Goal: Task Accomplishment & Management: Manage account settings

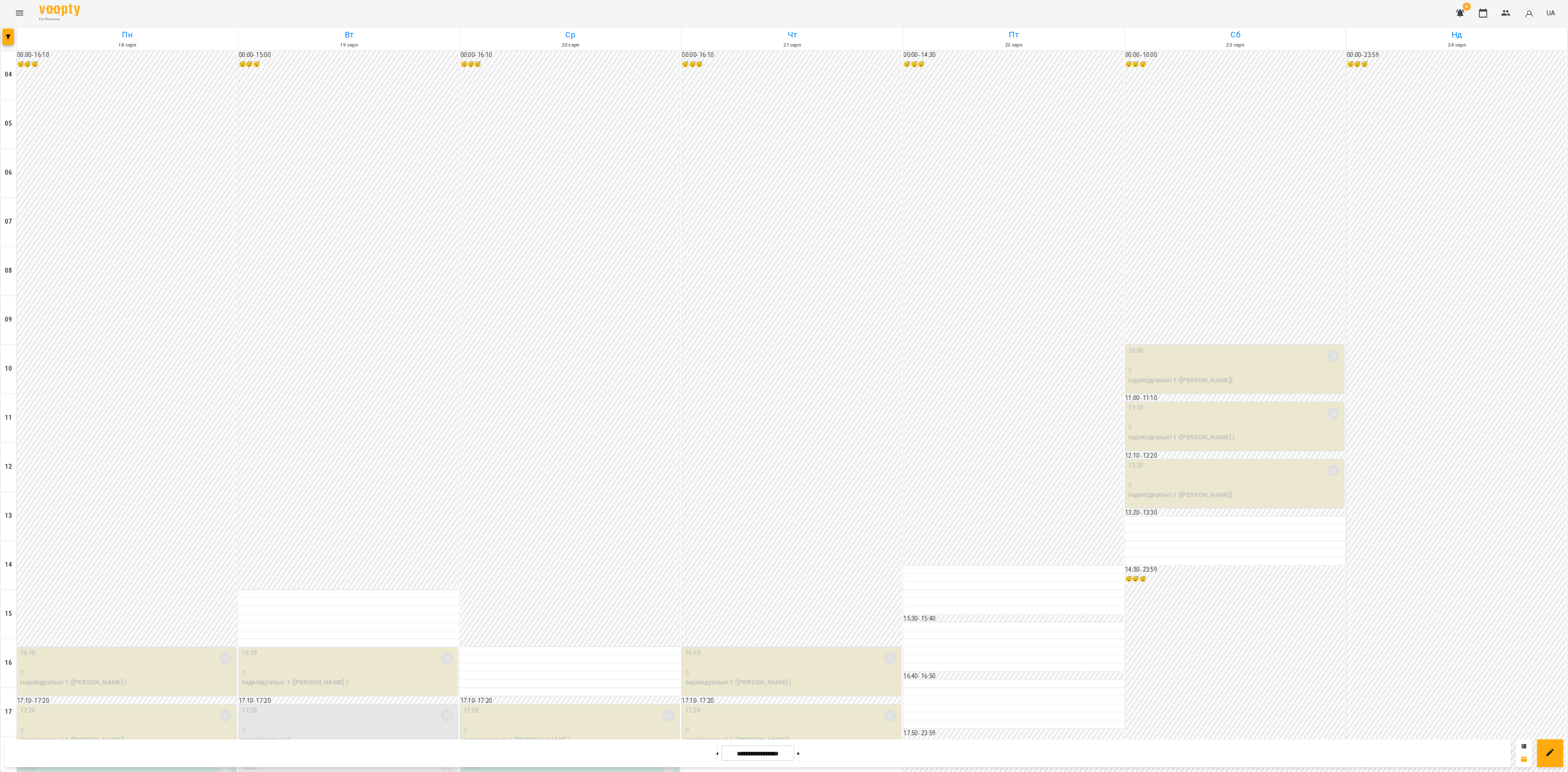
scroll to position [370, 0]
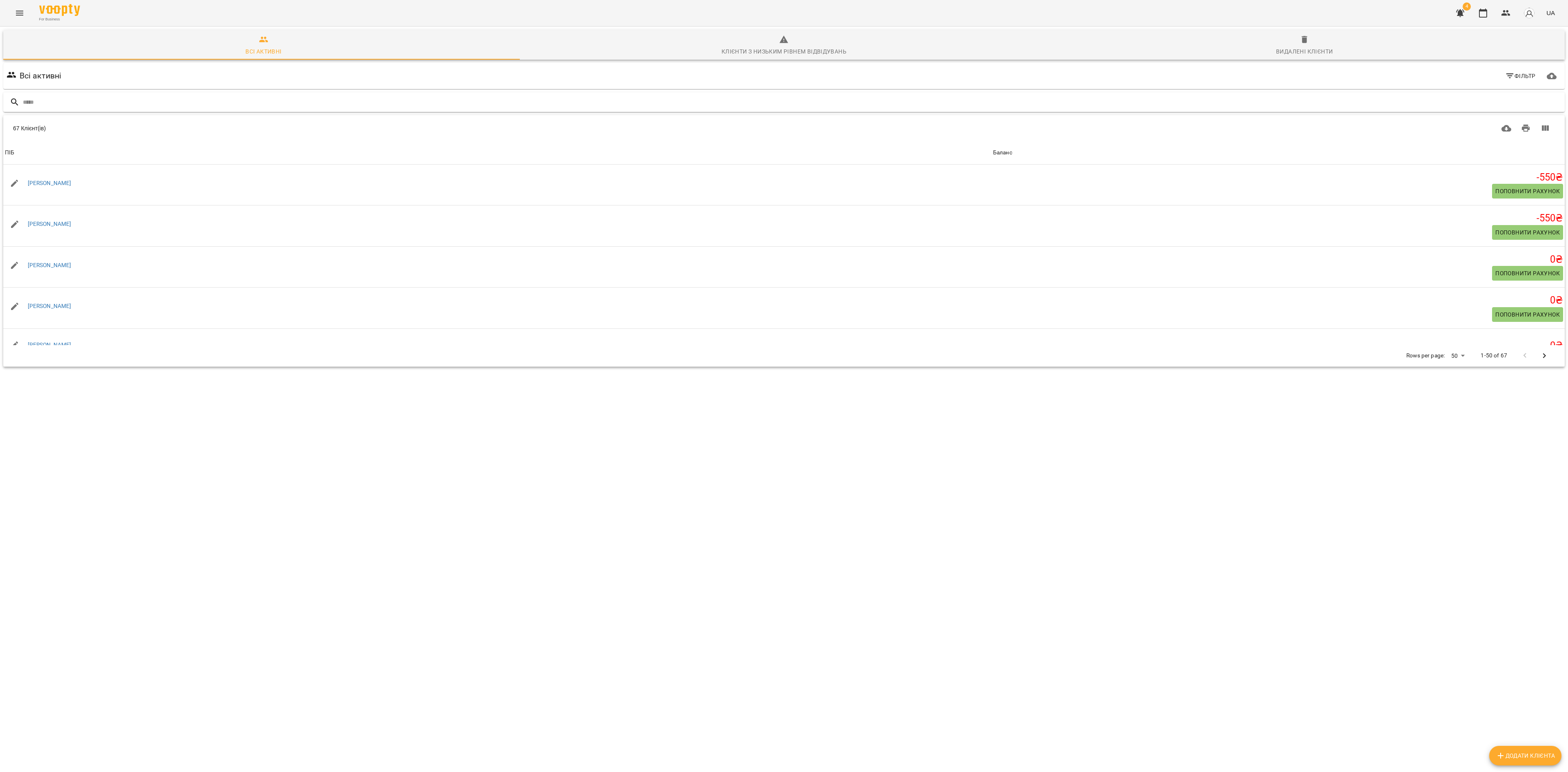
click at [145, 106] on input "text" at bounding box center [793, 102] width 1539 height 13
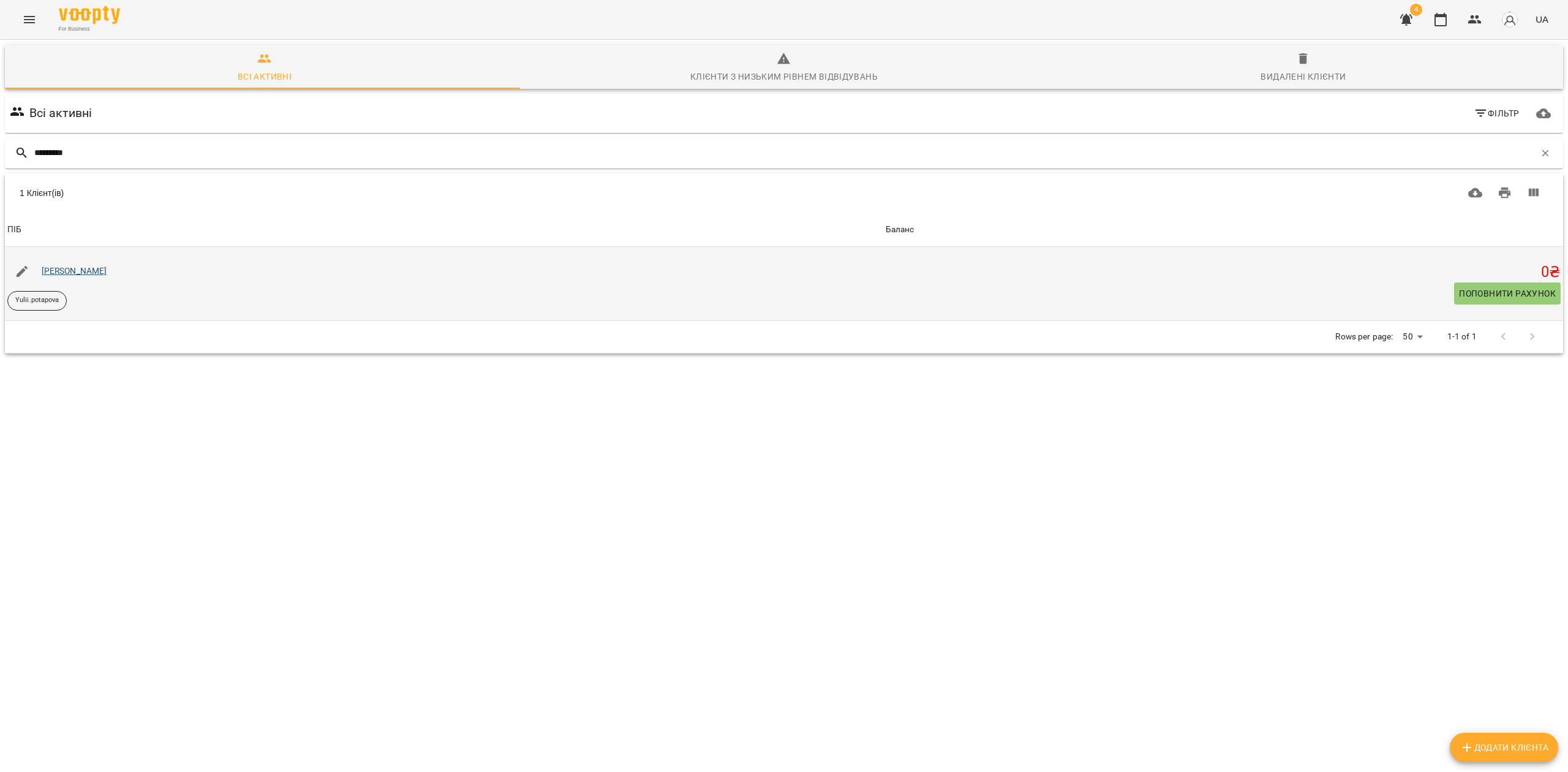
type input "*********"
click at [81, 266] on link "[PERSON_NAME]" at bounding box center [75, 270] width 66 height 10
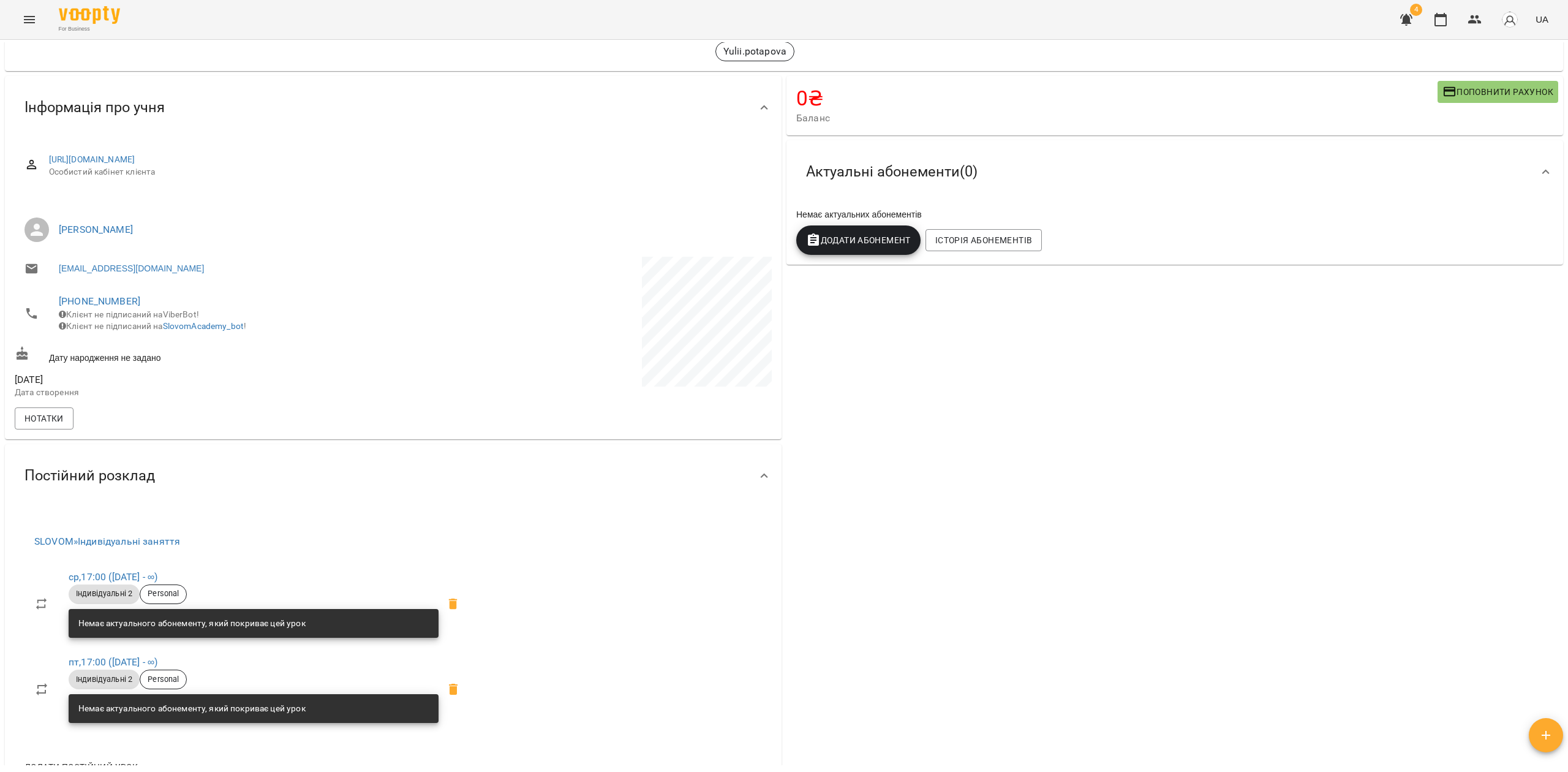
scroll to position [245, 0]
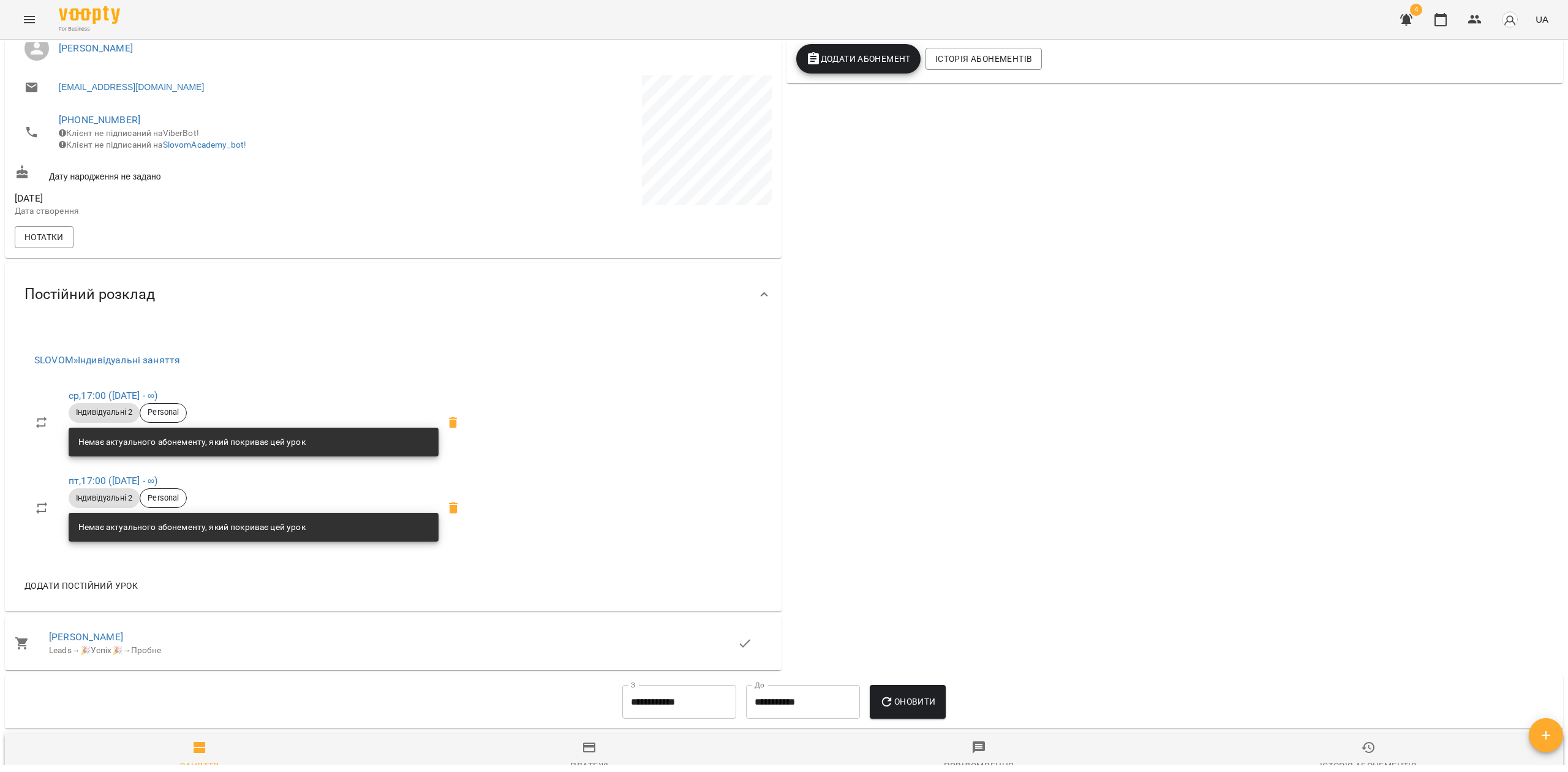
drag, startPoint x: 1478, startPoint y: 26, endPoint x: 1468, endPoint y: 35, distance: 13.5
click at [1478, 26] on icon "button" at bounding box center [1475, 19] width 15 height 15
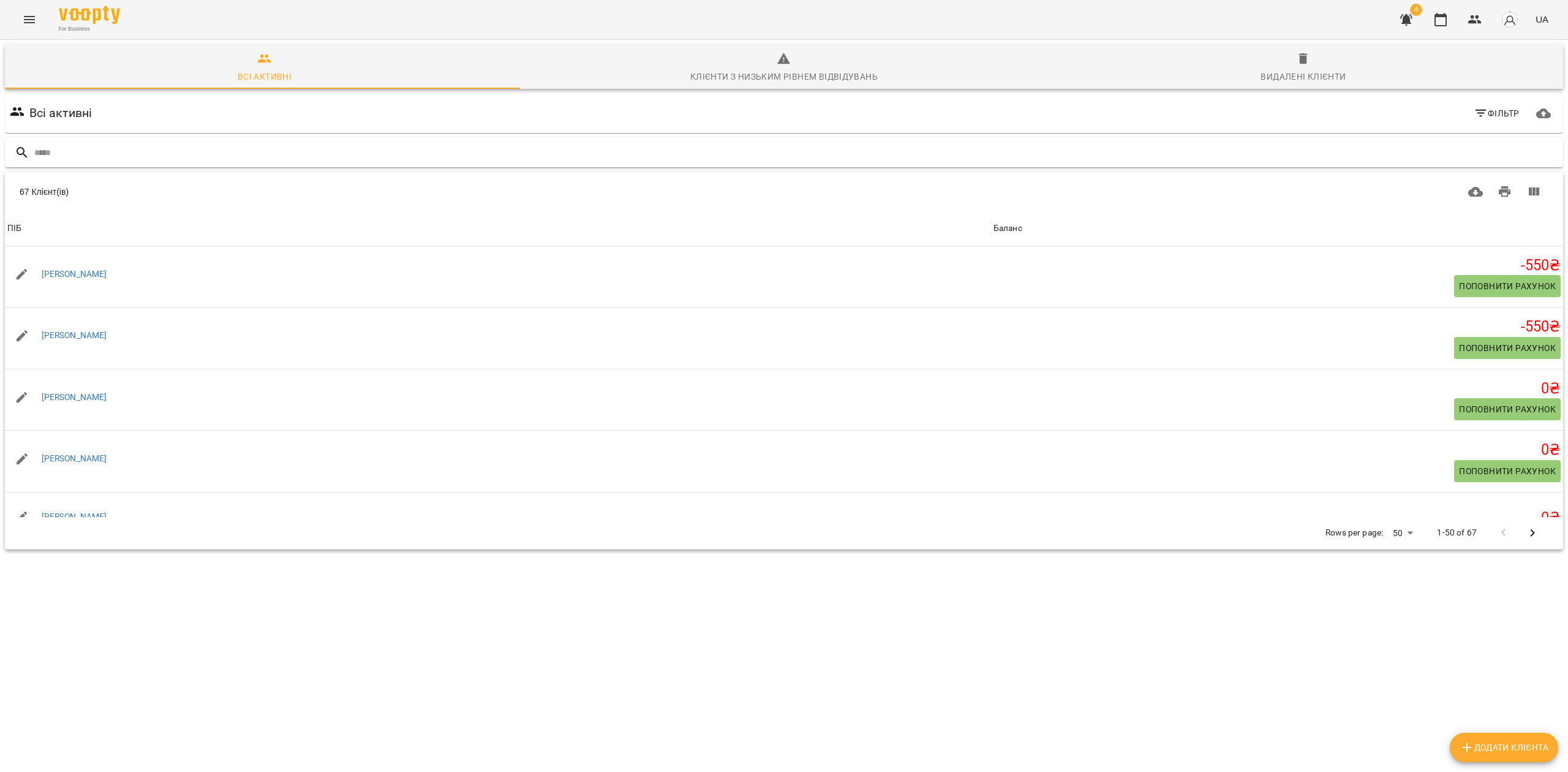
click at [141, 145] on input "text" at bounding box center [796, 153] width 1524 height 20
type input "**********"
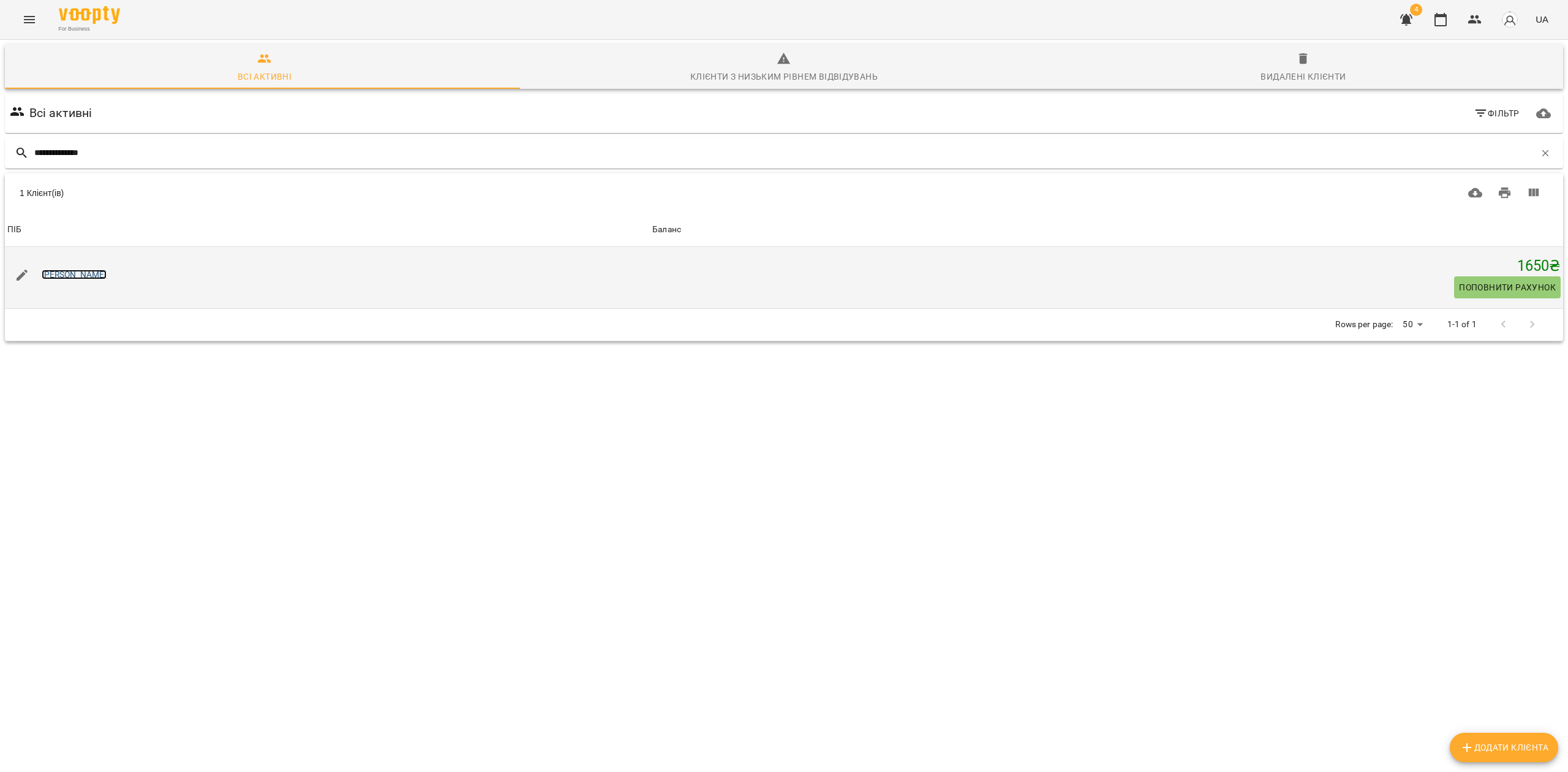
click at [100, 277] on link "[PERSON_NAME]" at bounding box center [75, 274] width 66 height 10
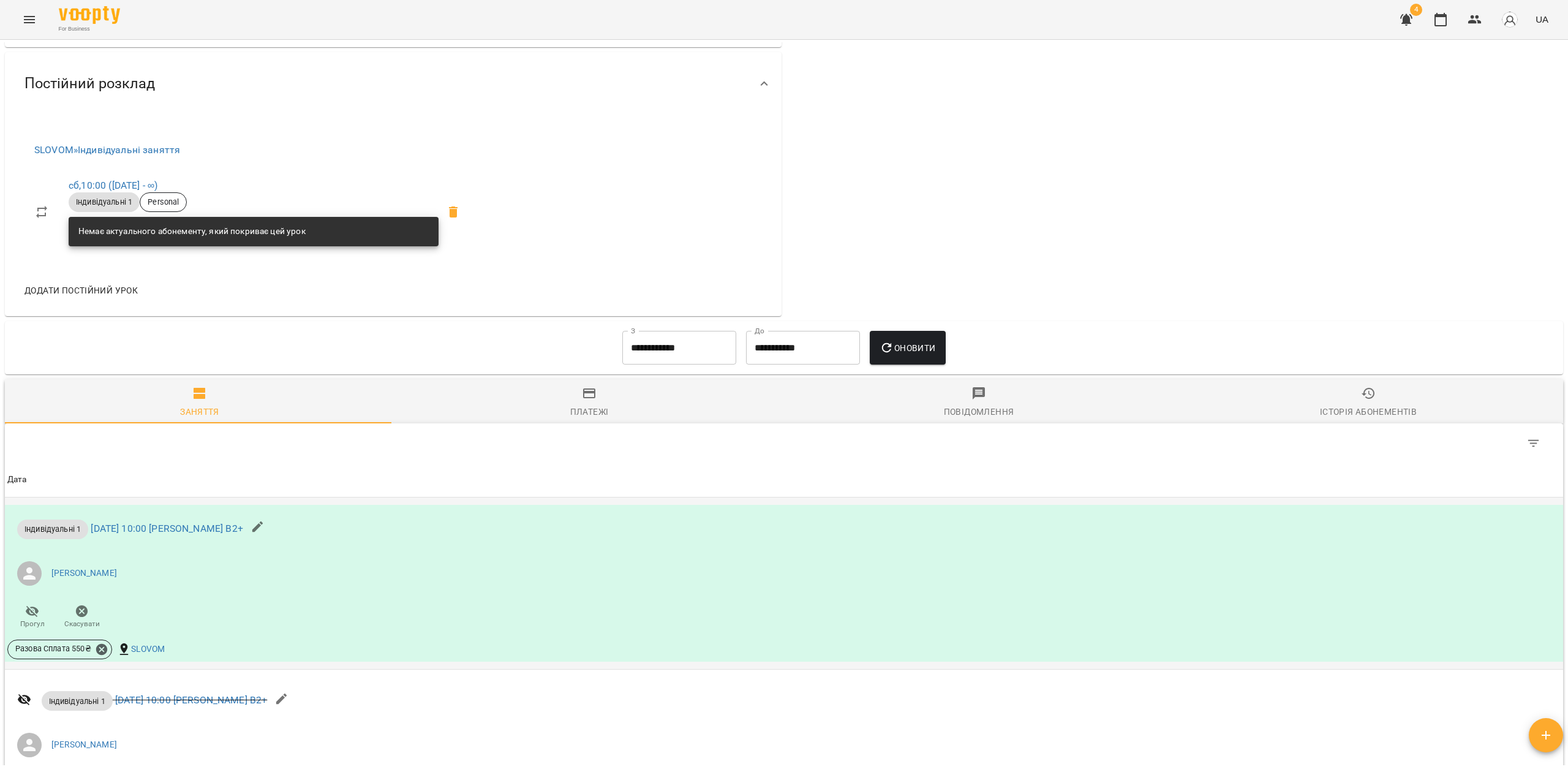
scroll to position [653, 0]
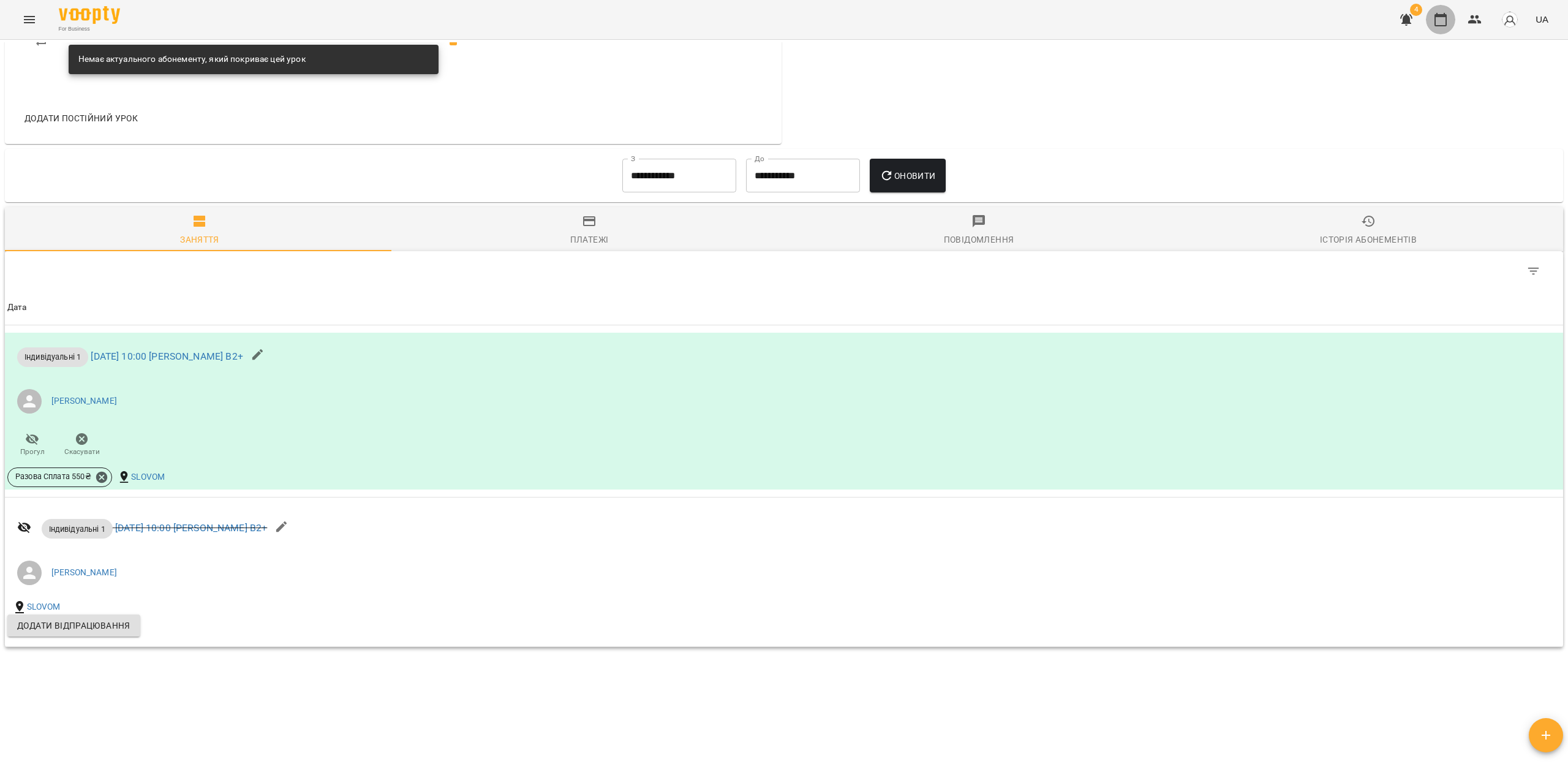
click at [1443, 18] on icon "button" at bounding box center [1441, 19] width 15 height 15
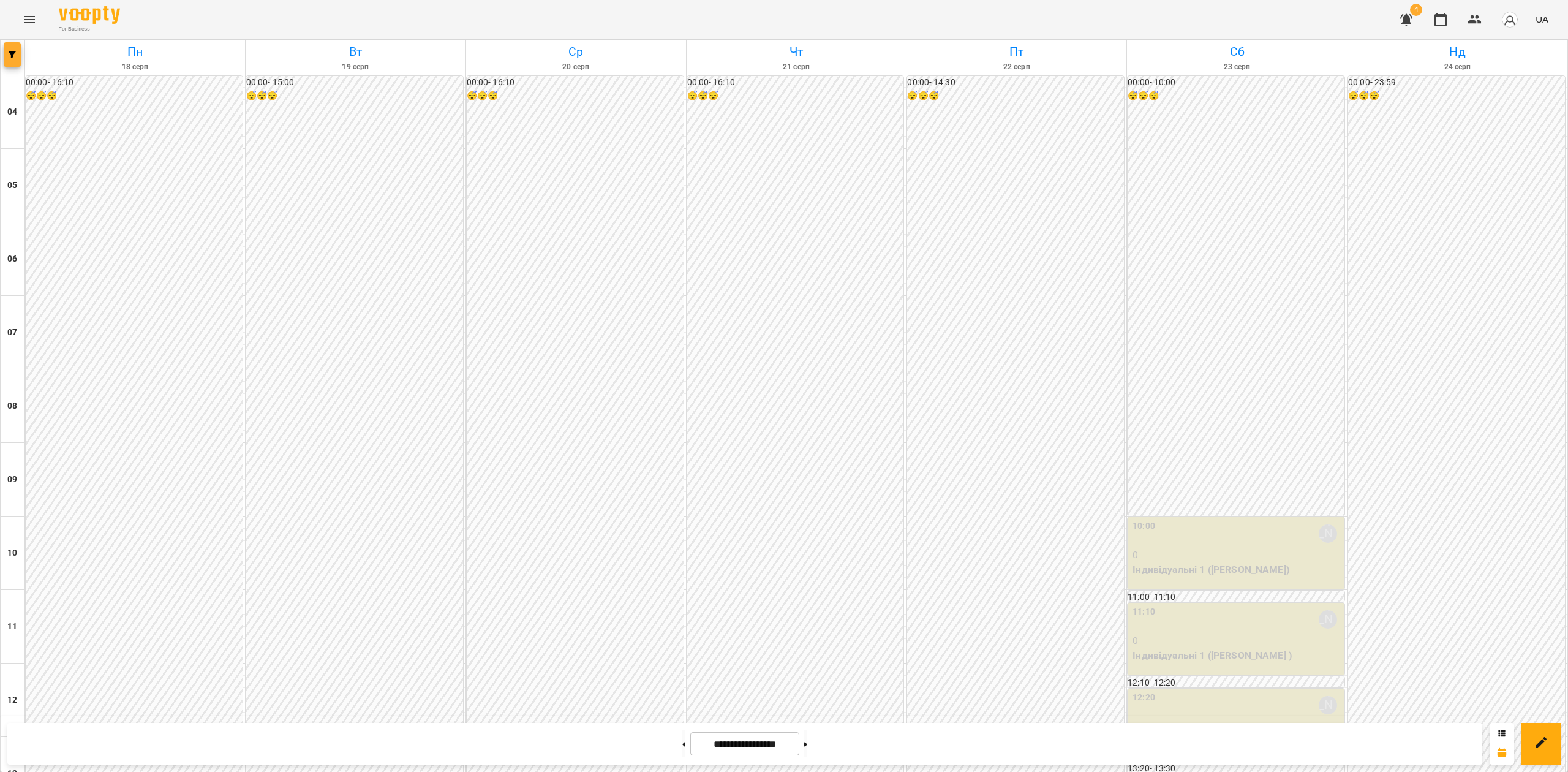
click at [8, 51] on icon "button" at bounding box center [12, 55] width 7 height 7
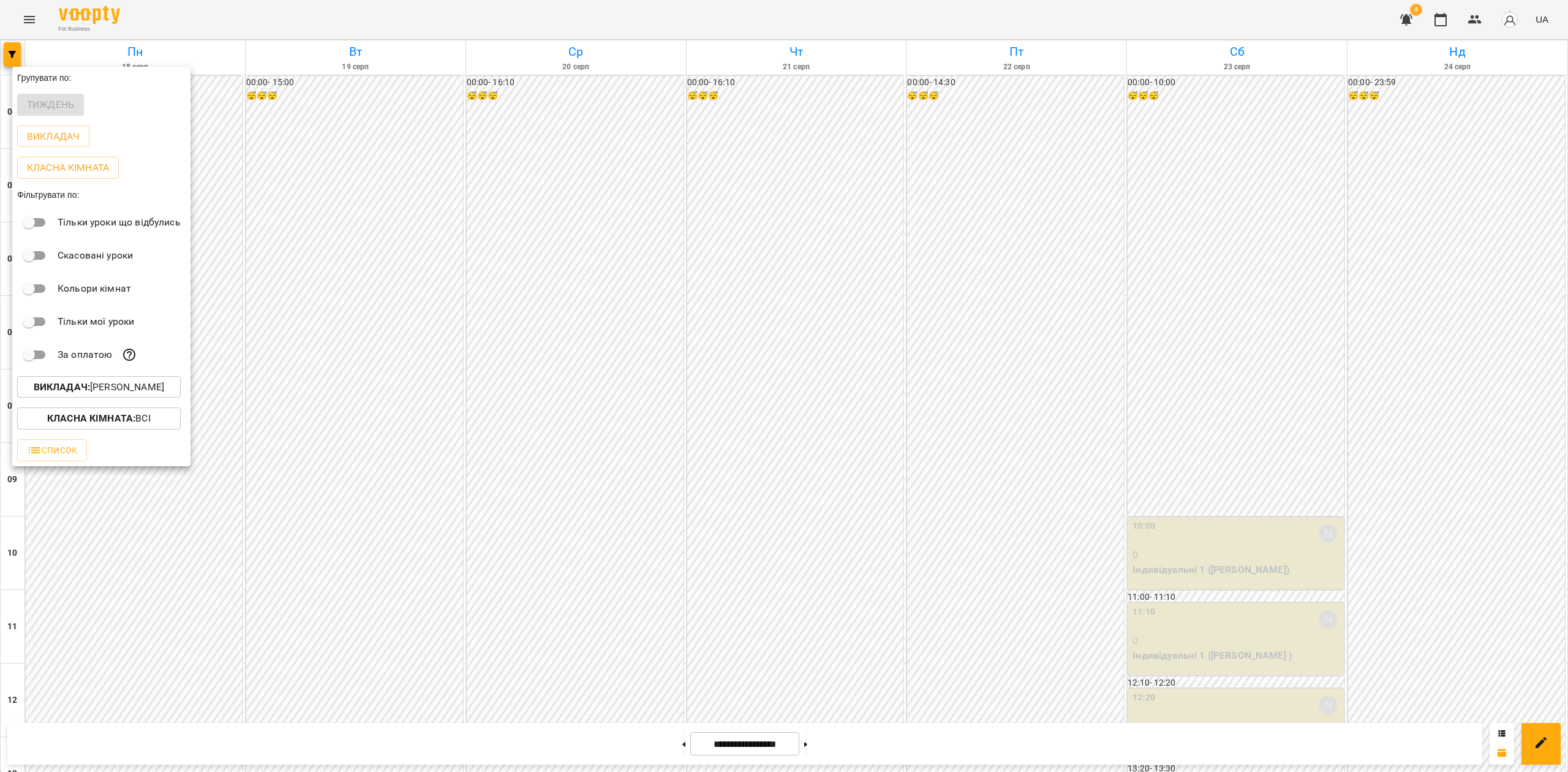
click at [101, 390] on p "Викладач : [PERSON_NAME]" at bounding box center [99, 387] width 131 height 15
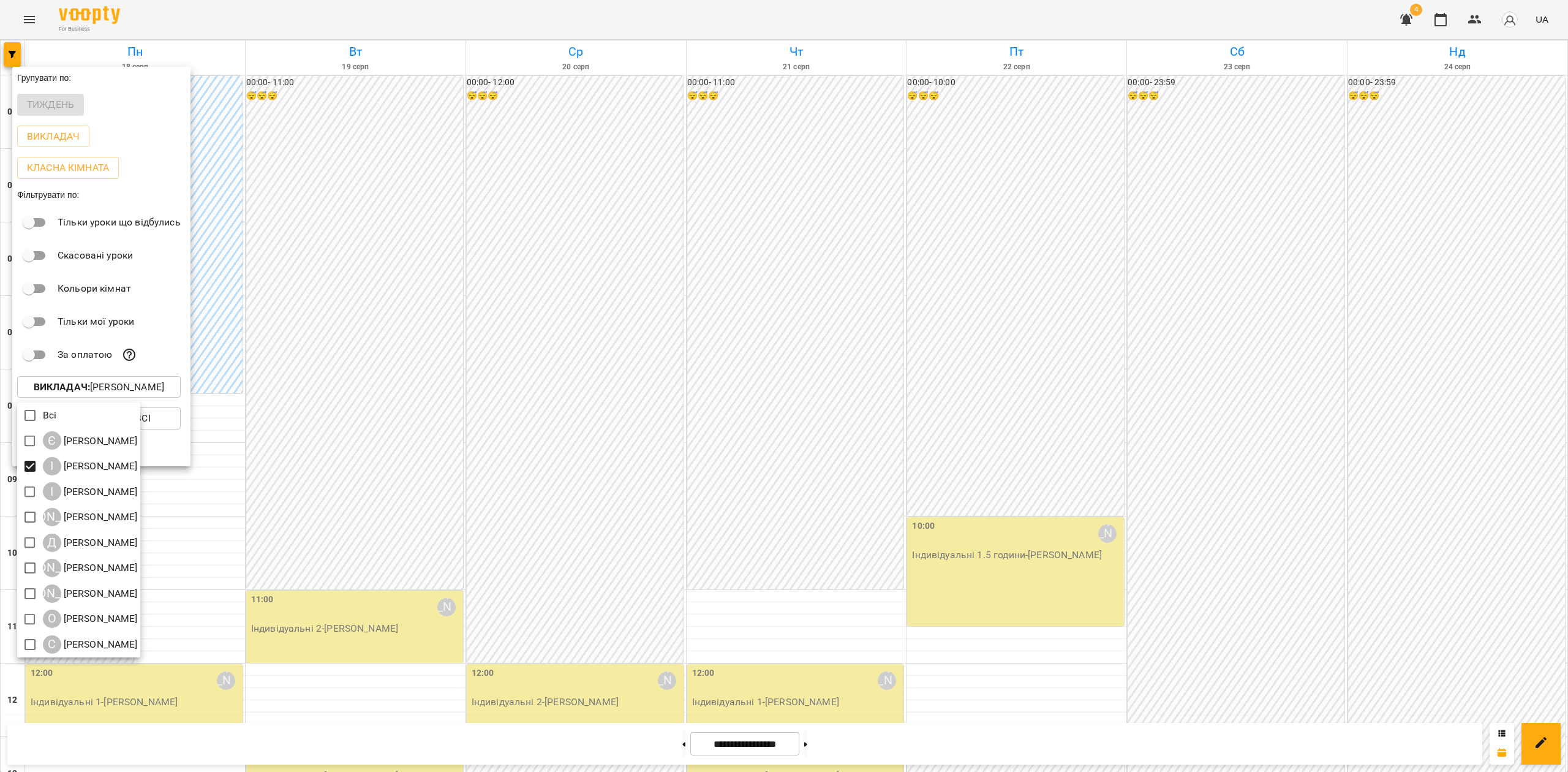
drag, startPoint x: 813, startPoint y: 310, endPoint x: 819, endPoint y: 314, distance: 7.2
click at [815, 310] on div at bounding box center [784, 386] width 1568 height 772
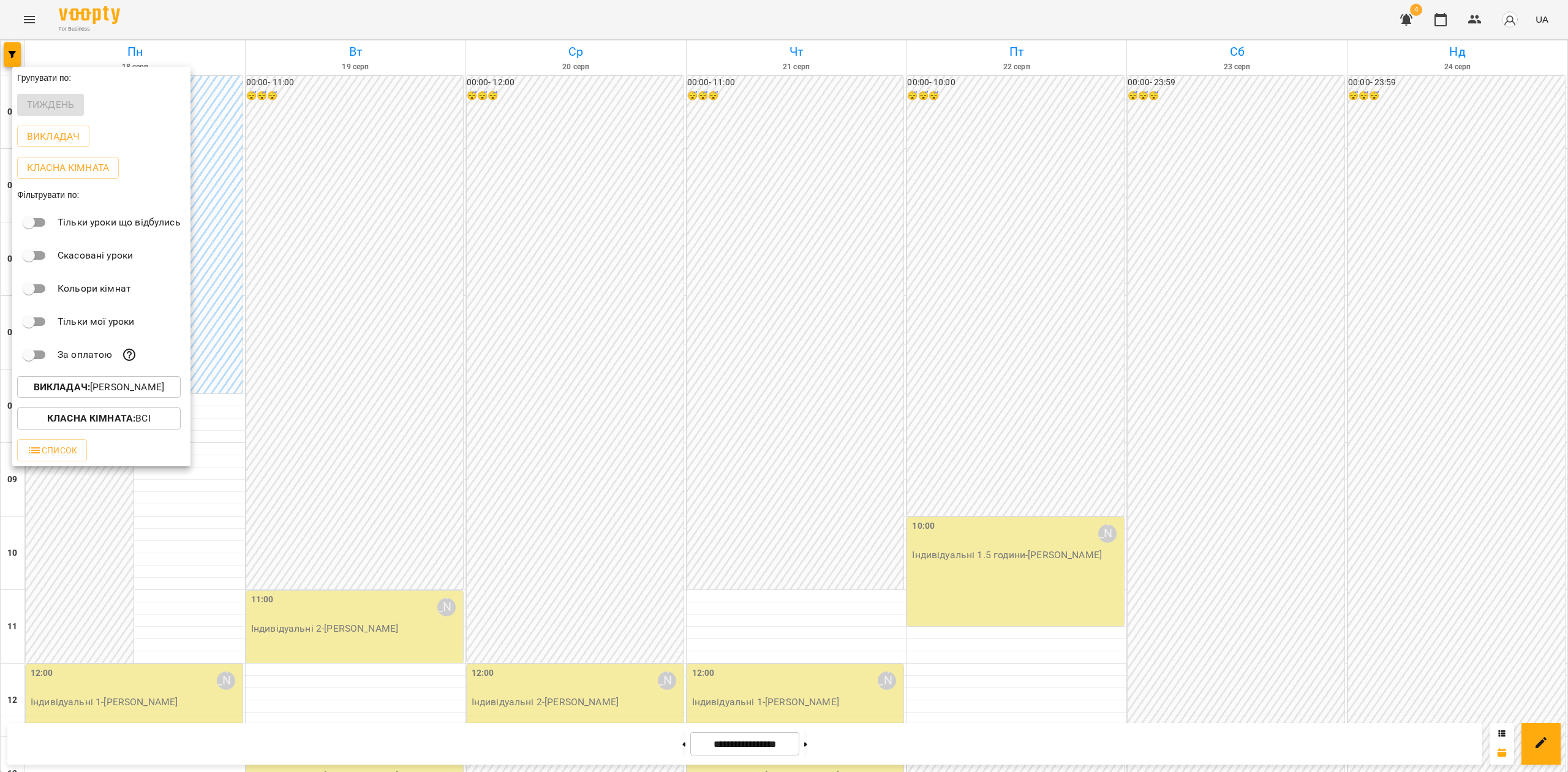
click at [717, 344] on div at bounding box center [784, 386] width 1568 height 772
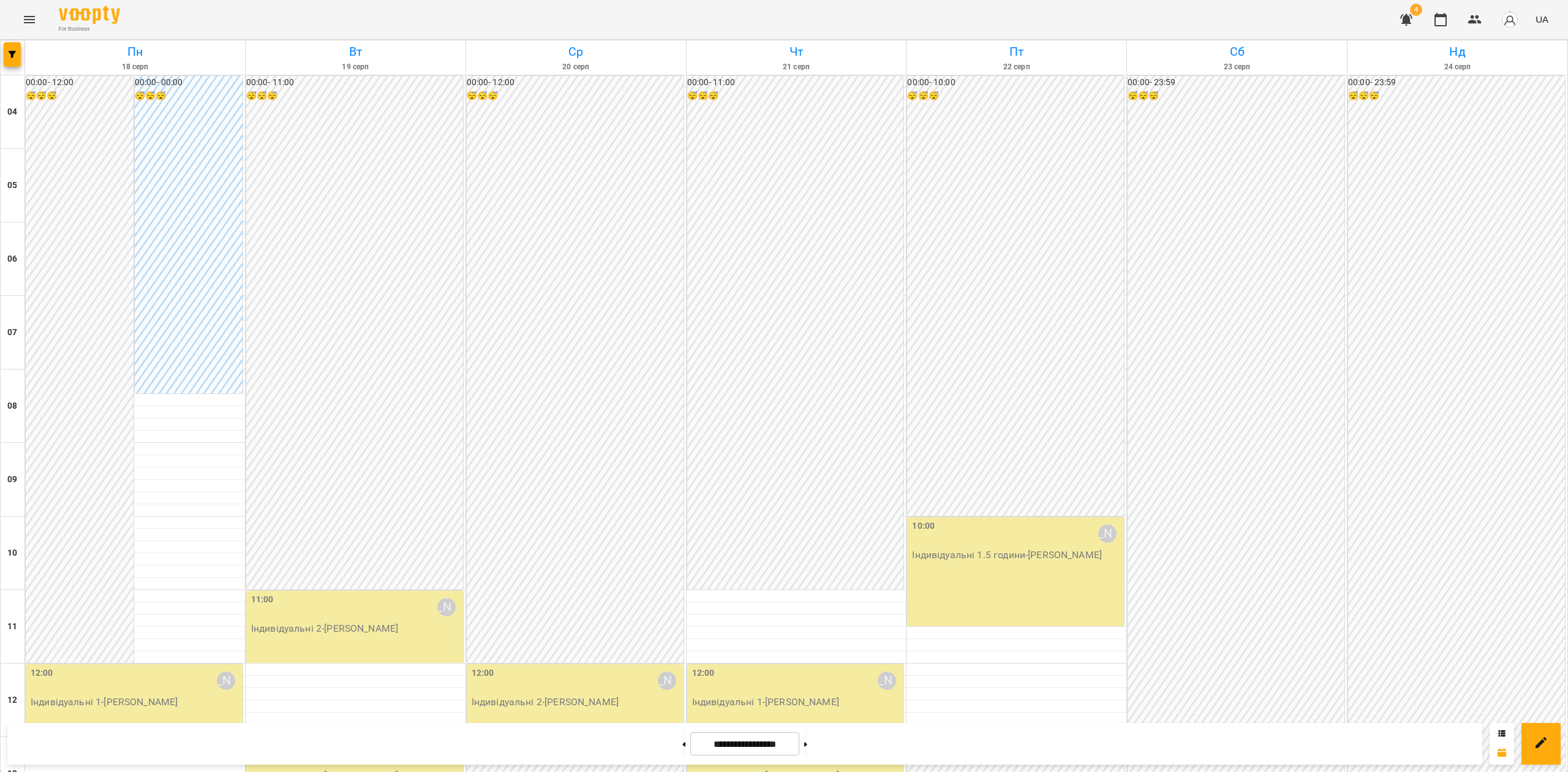
scroll to position [756, 0]
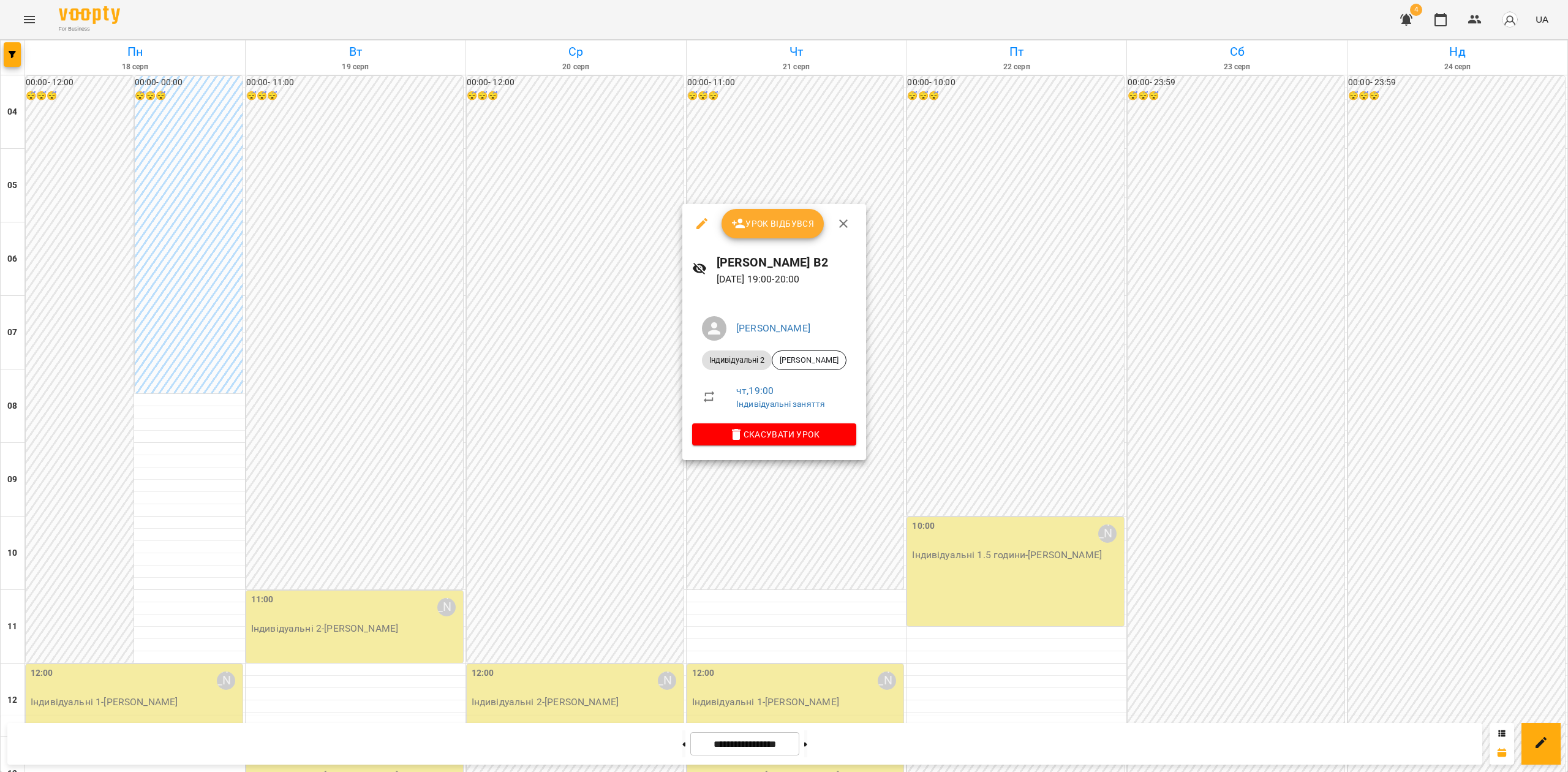
click at [1244, 349] on div at bounding box center [784, 386] width 1568 height 772
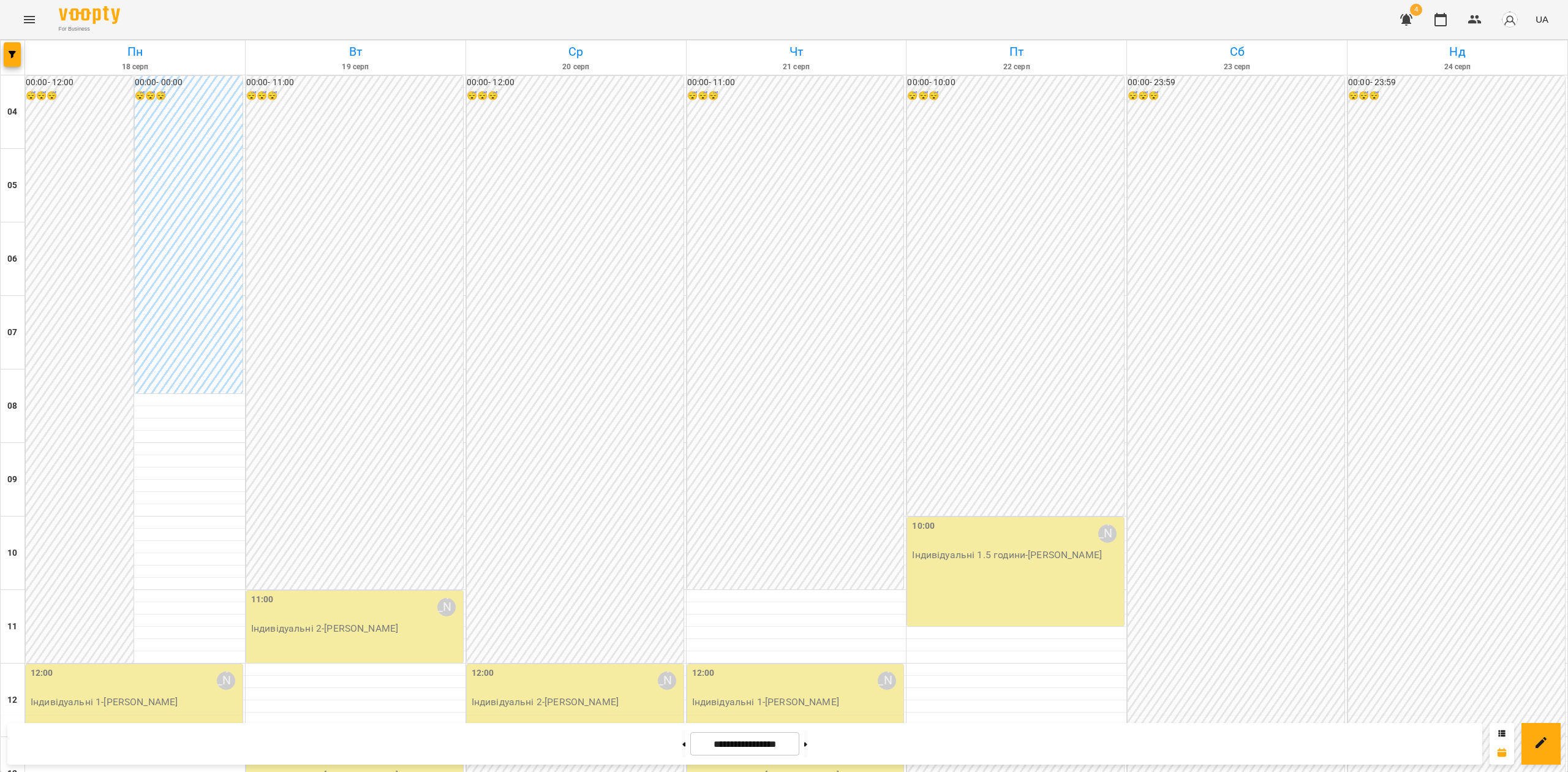
scroll to position [653, 0]
click at [10, 55] on icon "button" at bounding box center [12, 55] width 7 height 7
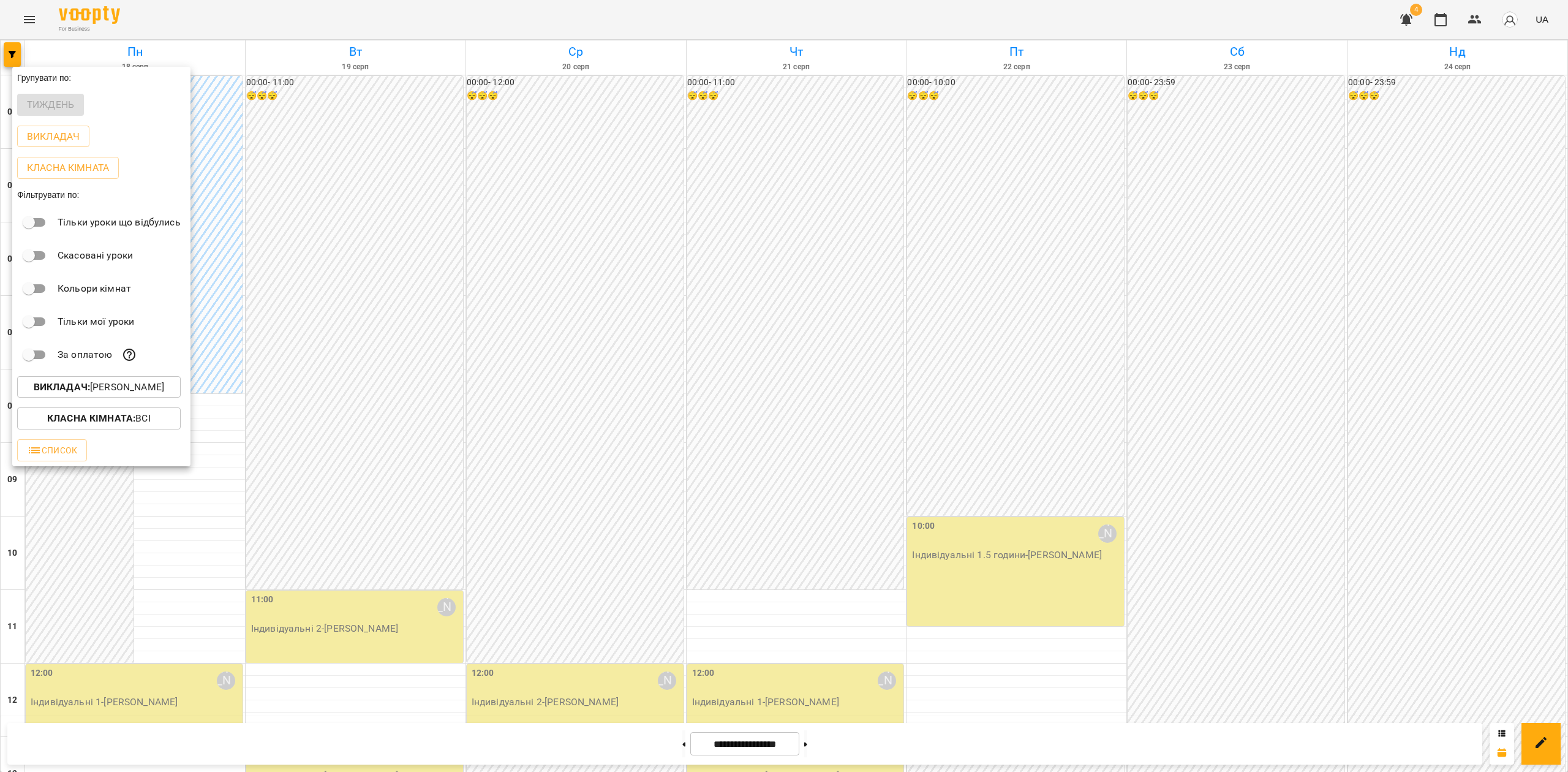
click at [142, 390] on p "Викладач : [PERSON_NAME]" at bounding box center [99, 387] width 131 height 15
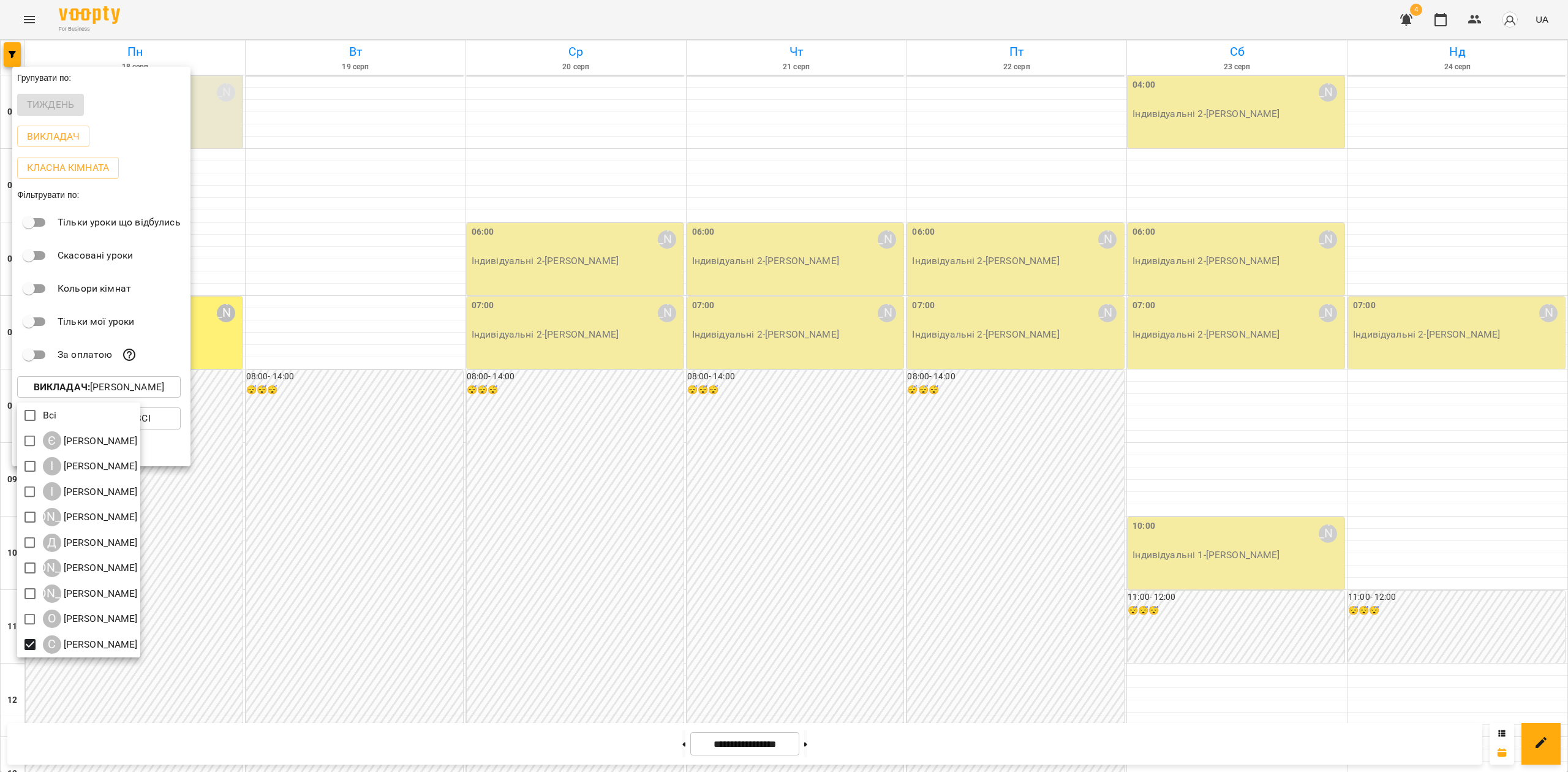
click at [1069, 380] on div at bounding box center [784, 386] width 1568 height 772
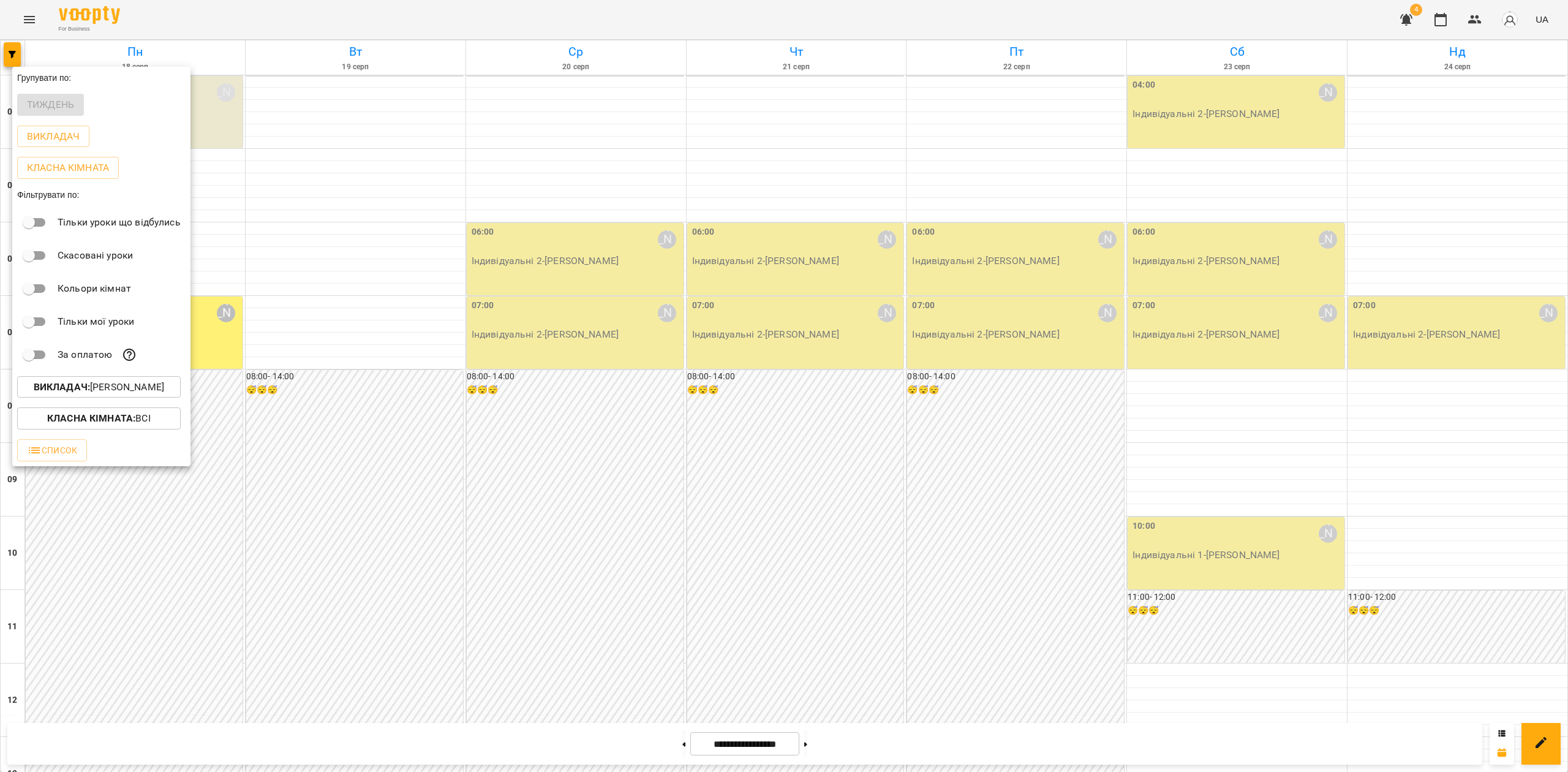
click at [1042, 437] on div at bounding box center [784, 386] width 1568 height 772
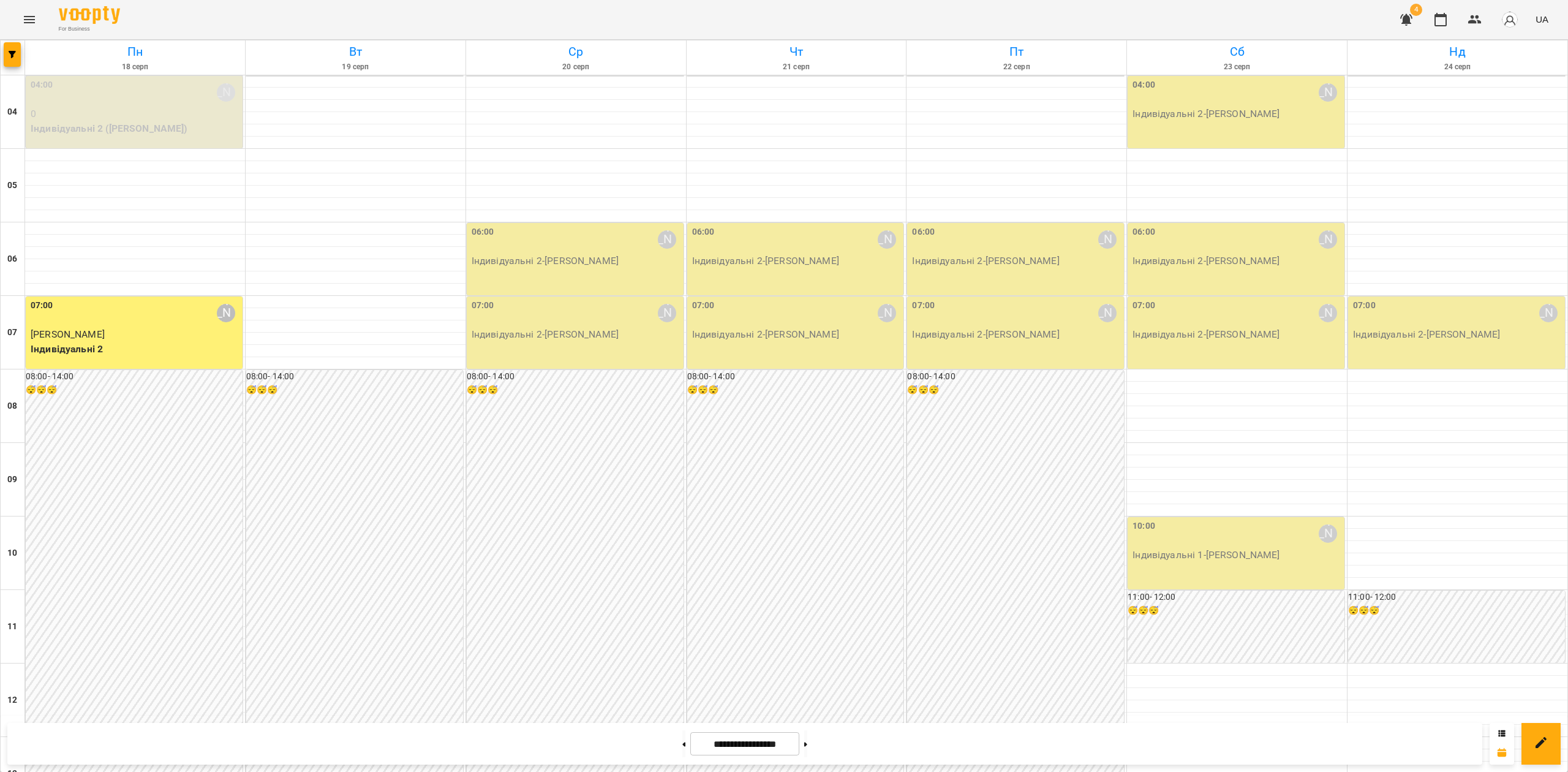
scroll to position [0, 0]
click at [7, 49] on button "button" at bounding box center [12, 54] width 17 height 25
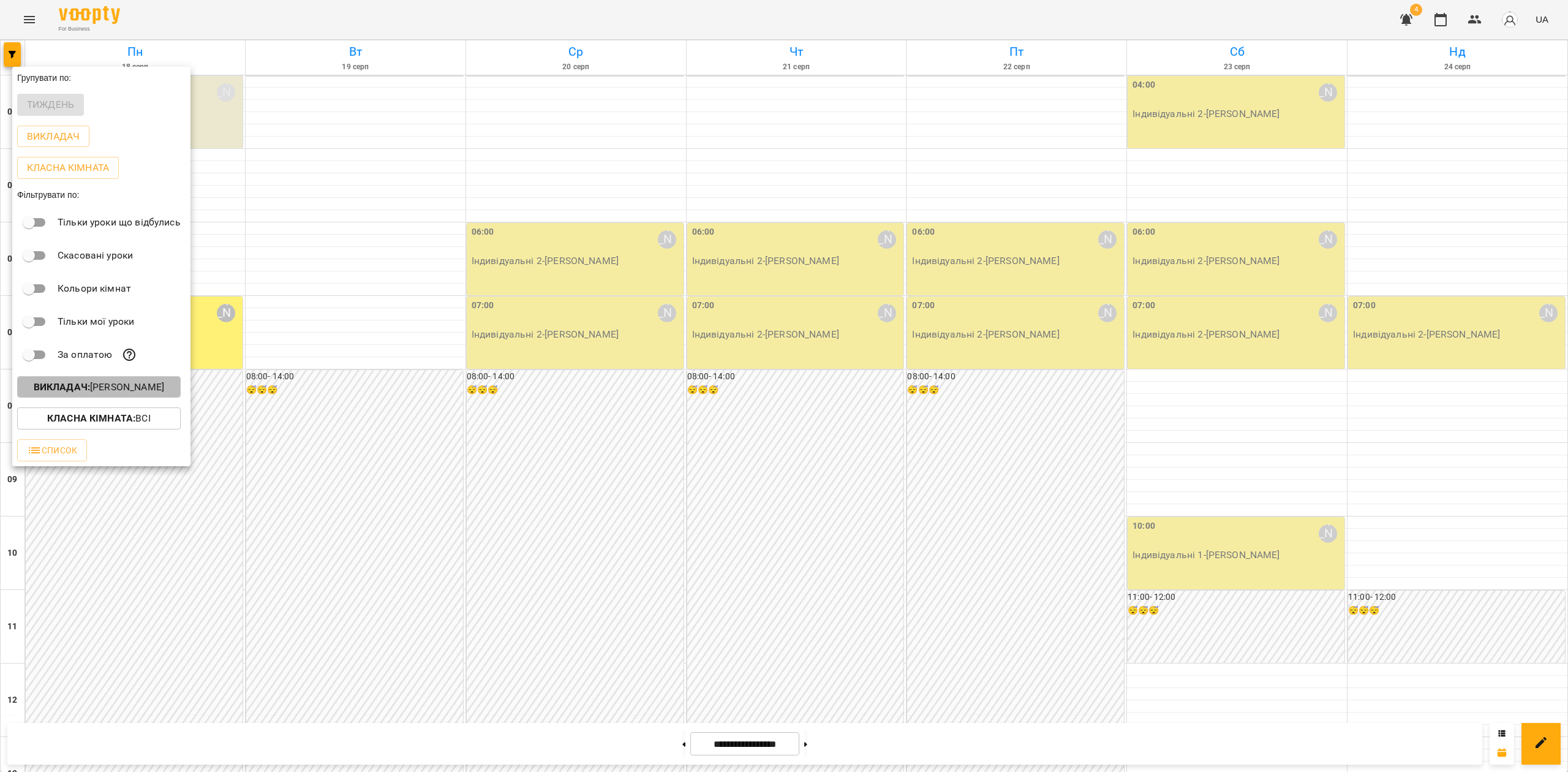
click at [96, 392] on p "Викладач : [PERSON_NAME]" at bounding box center [99, 387] width 131 height 15
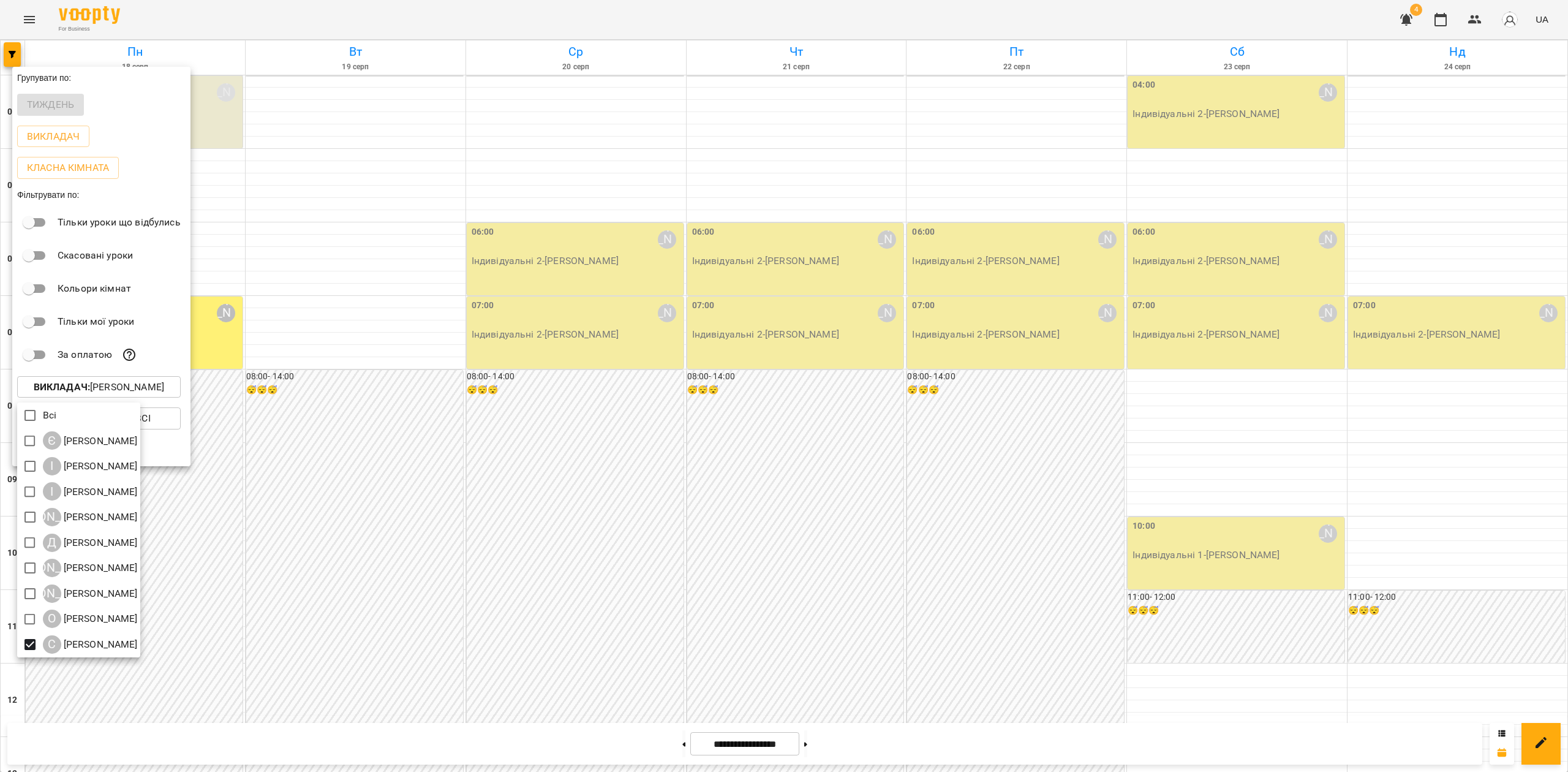
click at [991, 329] on div at bounding box center [784, 386] width 1568 height 772
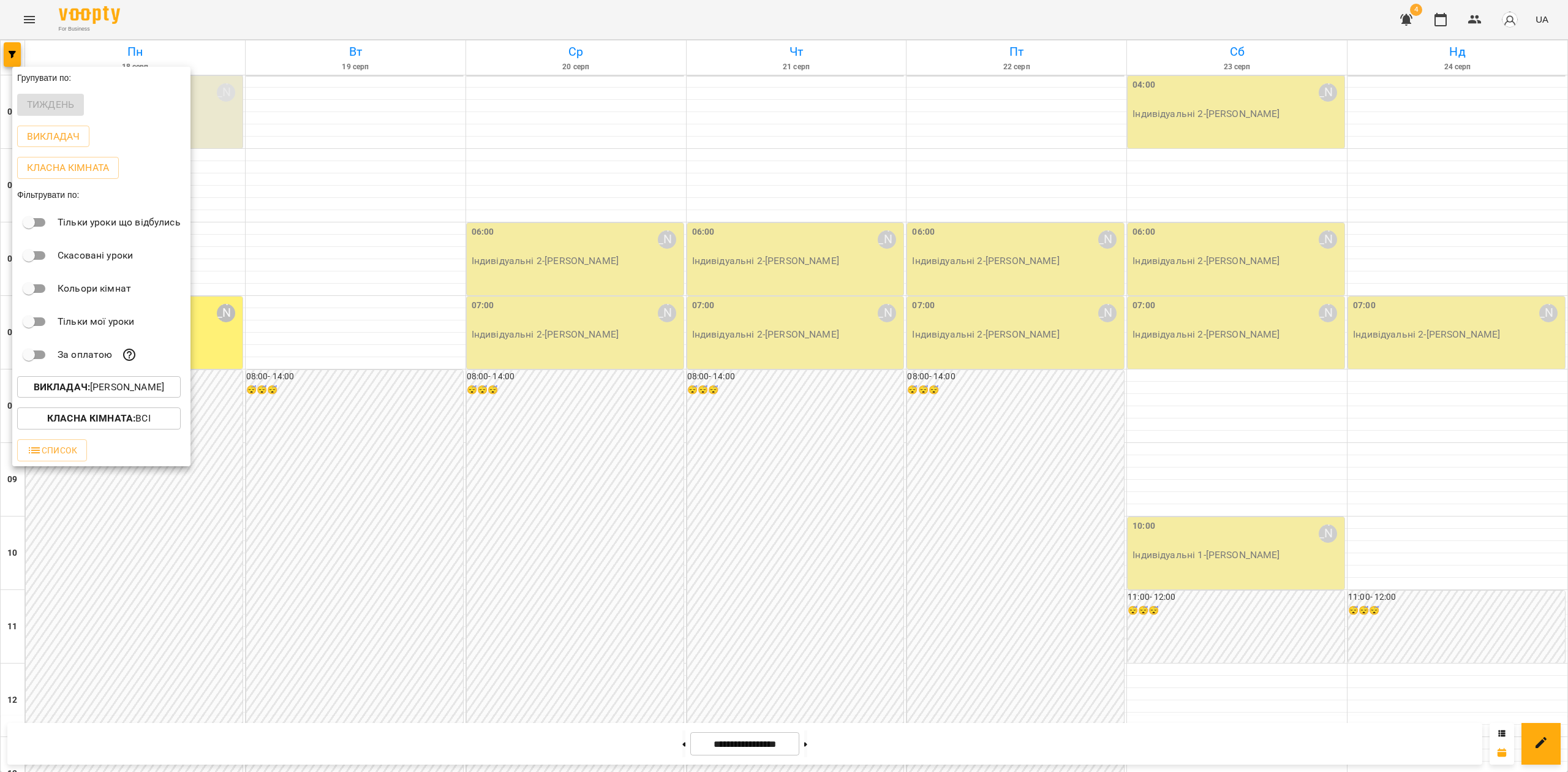
click at [1003, 429] on div at bounding box center [784, 386] width 1568 height 772
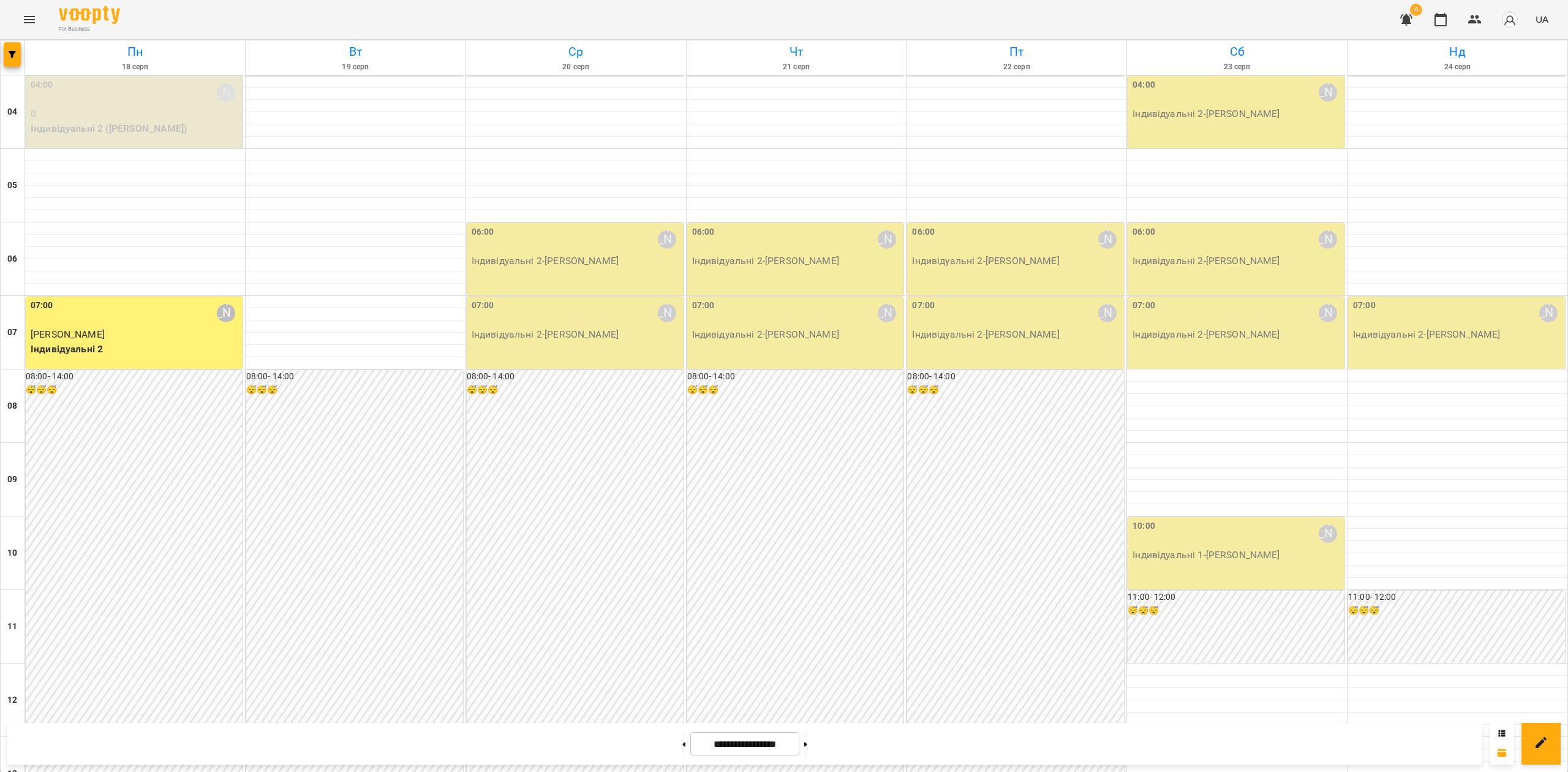
click at [1241, 578] on div "10:00 [PERSON_NAME] Індивідуальні 1 - [PERSON_NAME]" at bounding box center [1236, 553] width 216 height 72
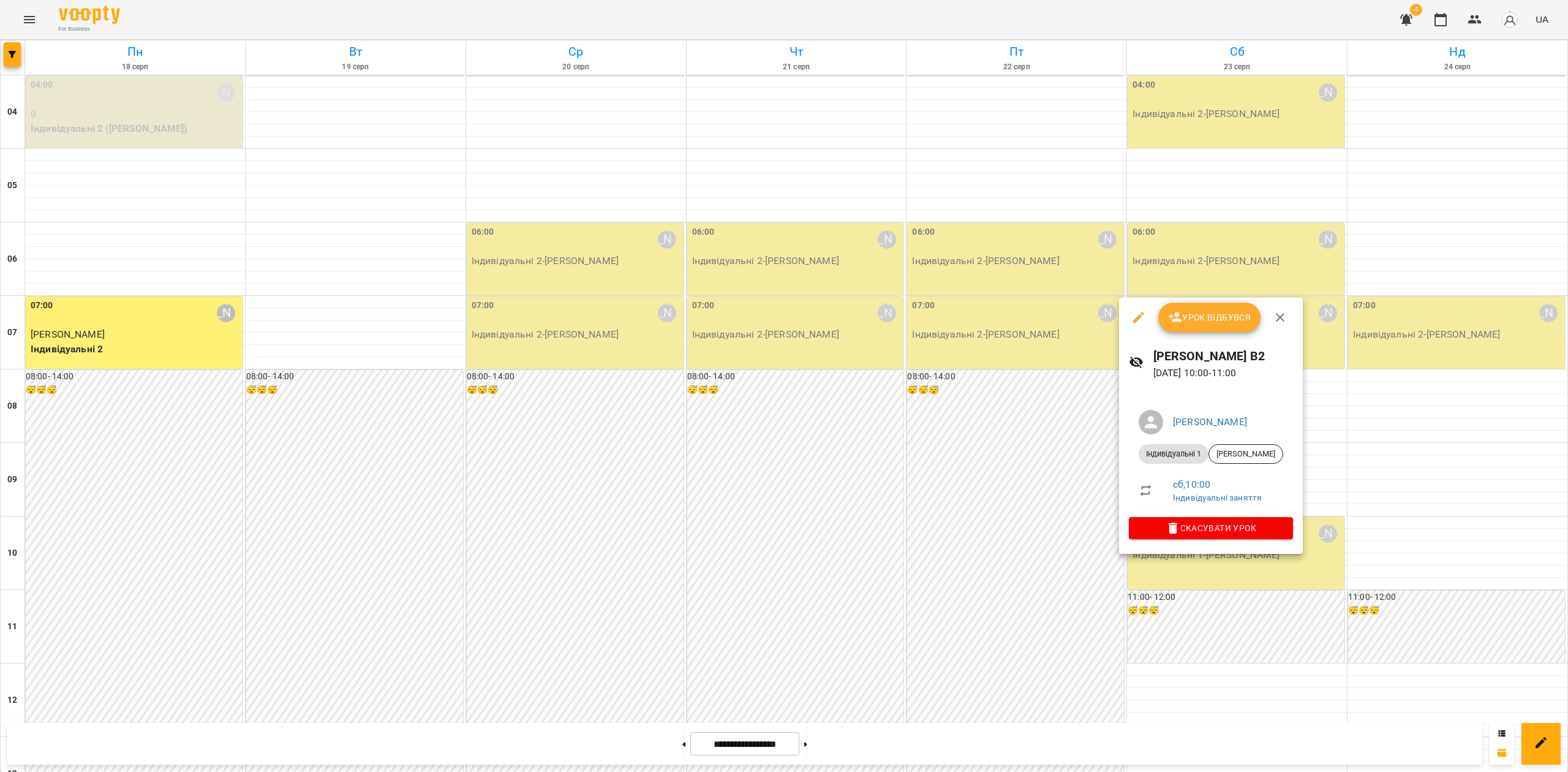
click at [953, 633] on div at bounding box center [784, 386] width 1568 height 772
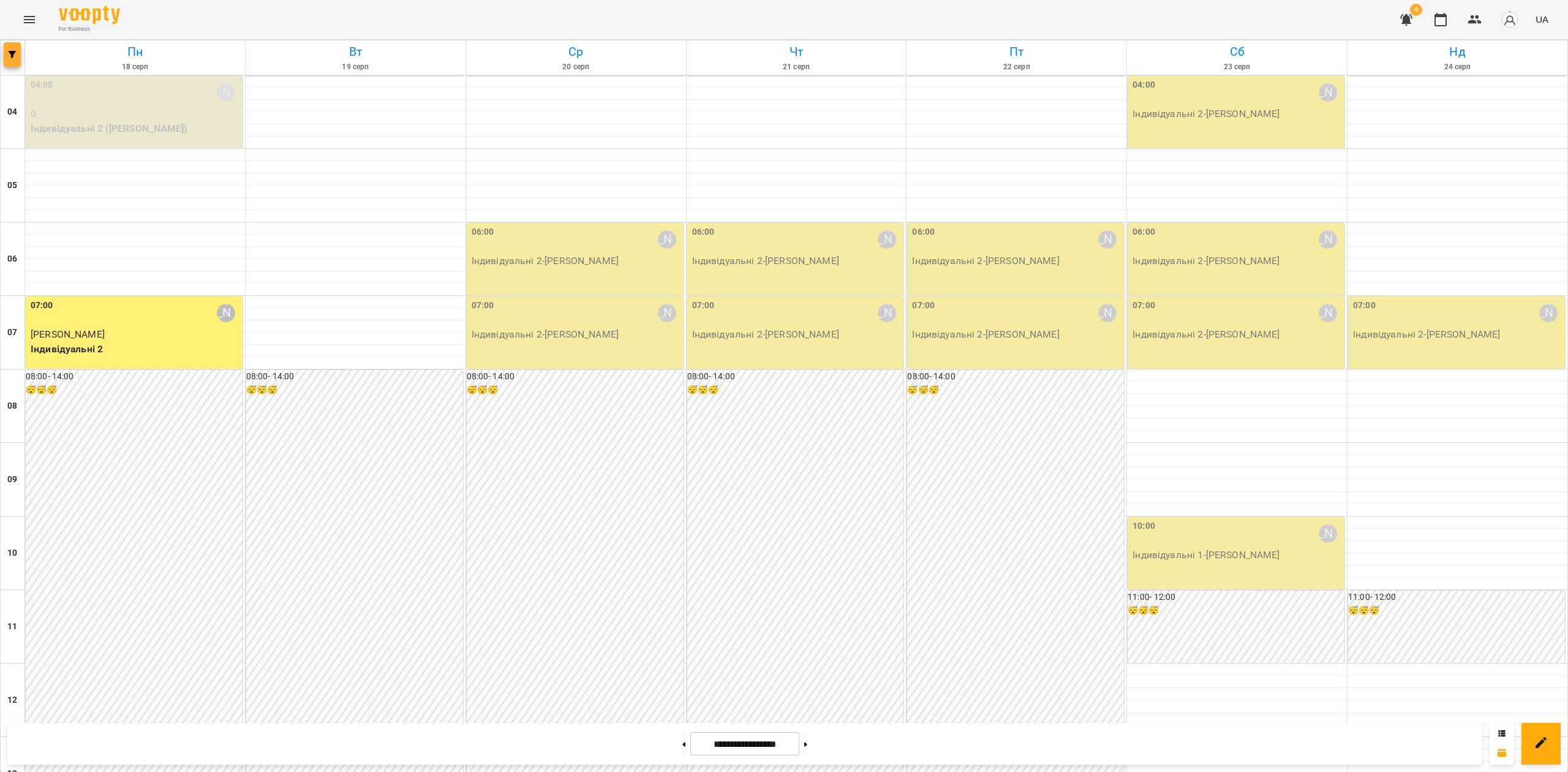
click at [11, 51] on icon "button" at bounding box center [12, 55] width 7 height 7
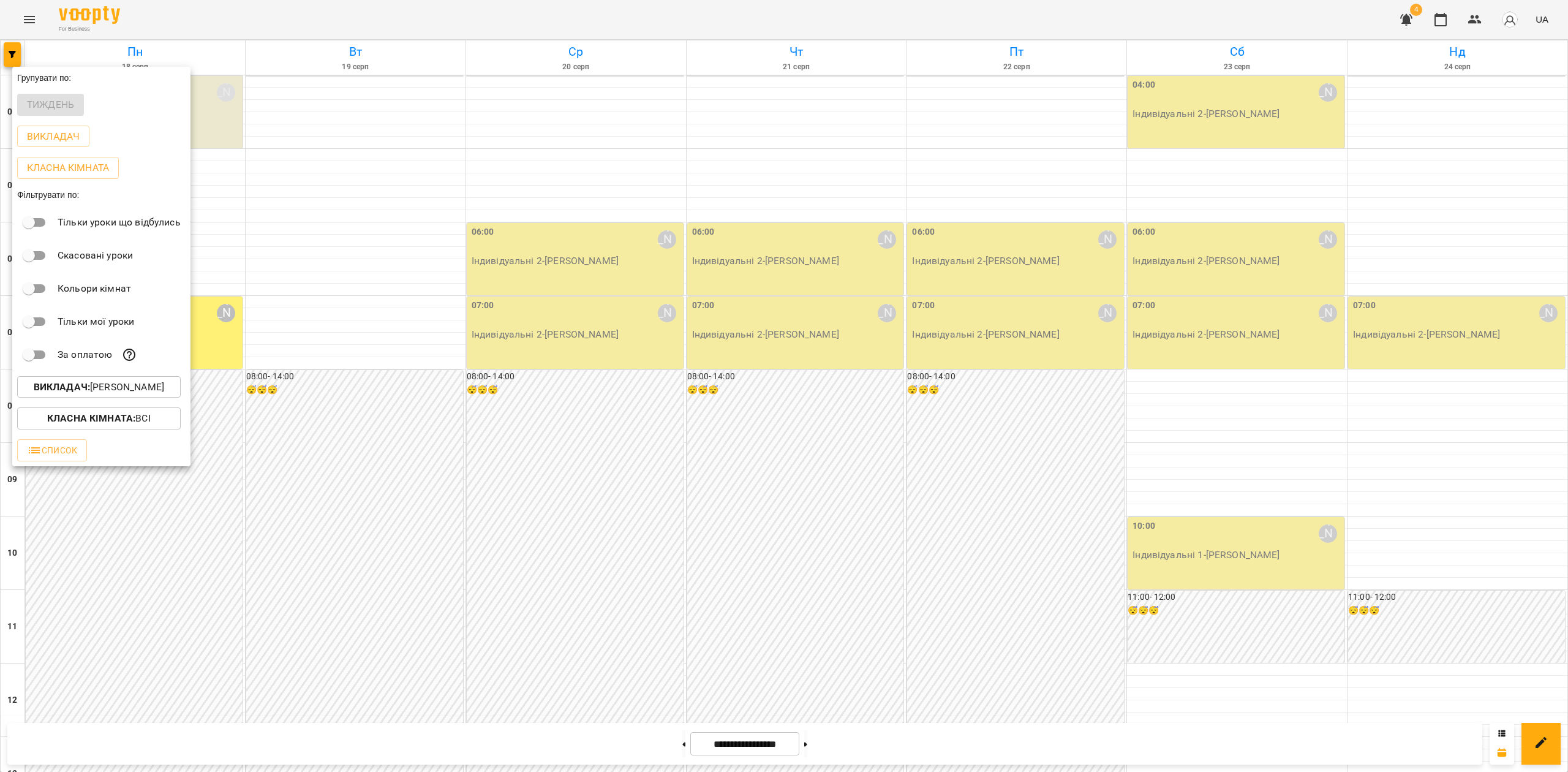
click at [103, 388] on p "Викладач : [PERSON_NAME]" at bounding box center [99, 387] width 131 height 15
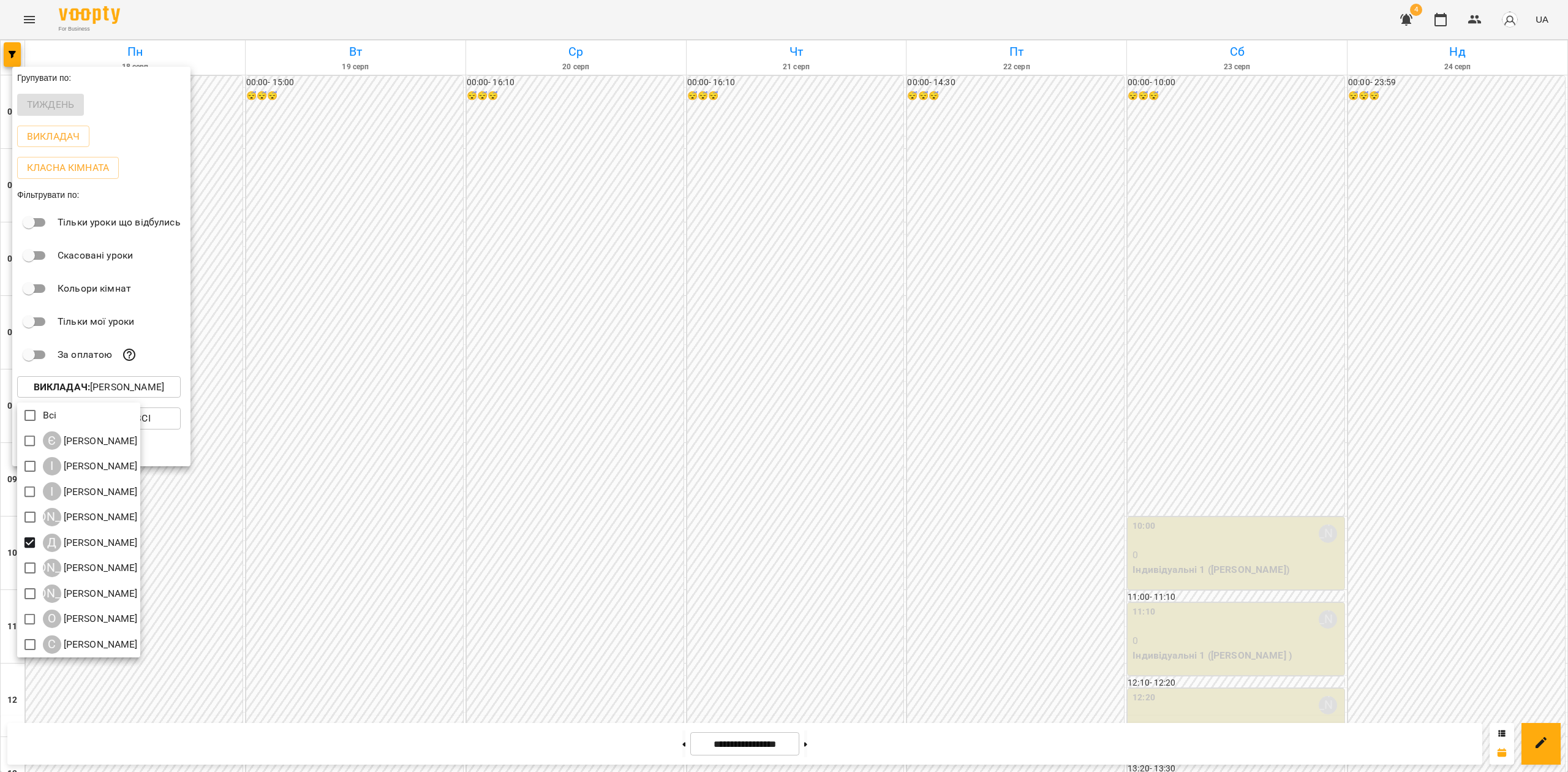
drag, startPoint x: 1567, startPoint y: 466, endPoint x: 1559, endPoint y: 470, distance: 8.9
click at [1567, 467] on div at bounding box center [784, 386] width 1568 height 772
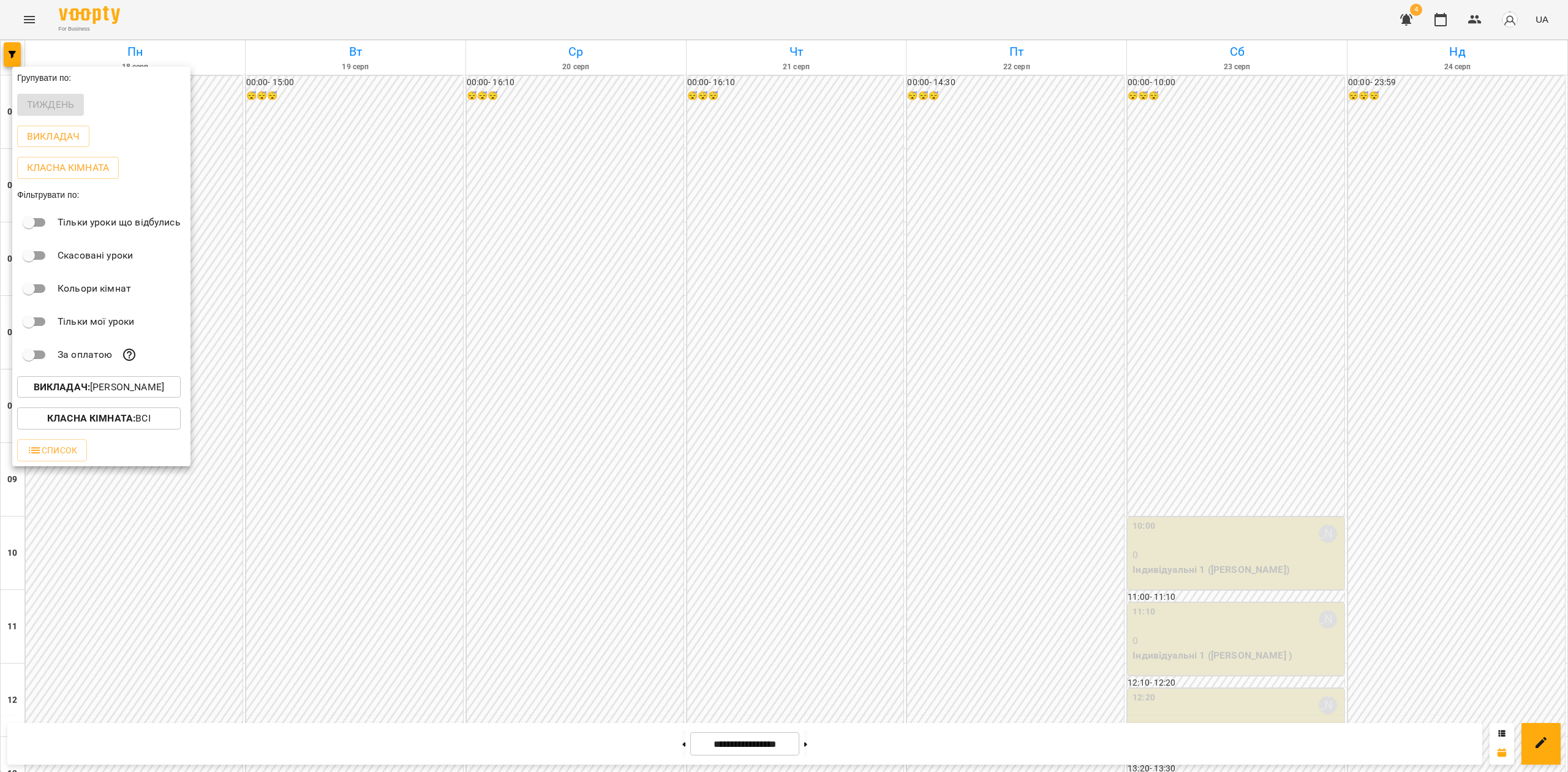
click at [133, 385] on p "Викладач : [PERSON_NAME]" at bounding box center [99, 387] width 131 height 15
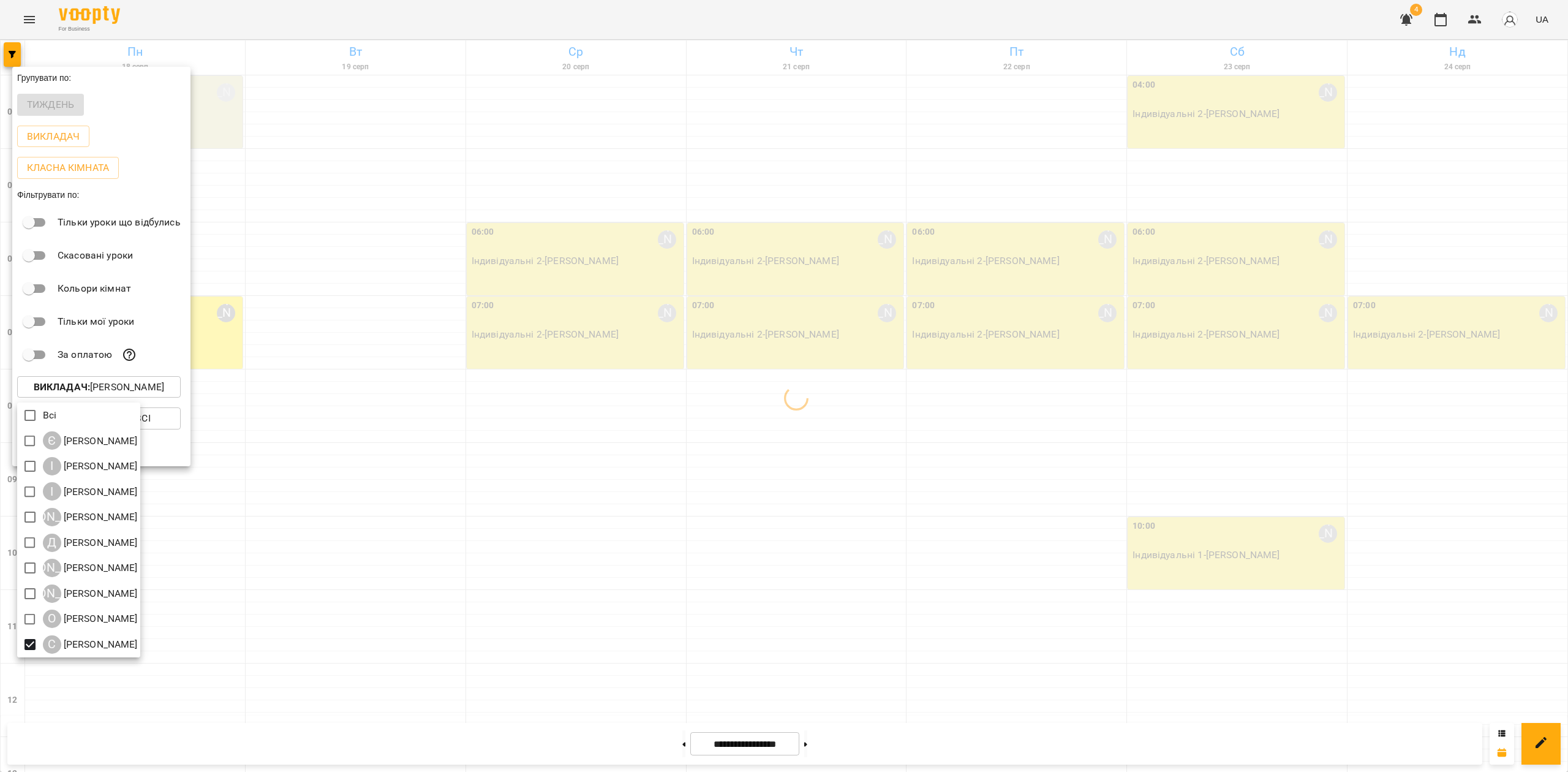
click at [912, 492] on div at bounding box center [784, 386] width 1568 height 772
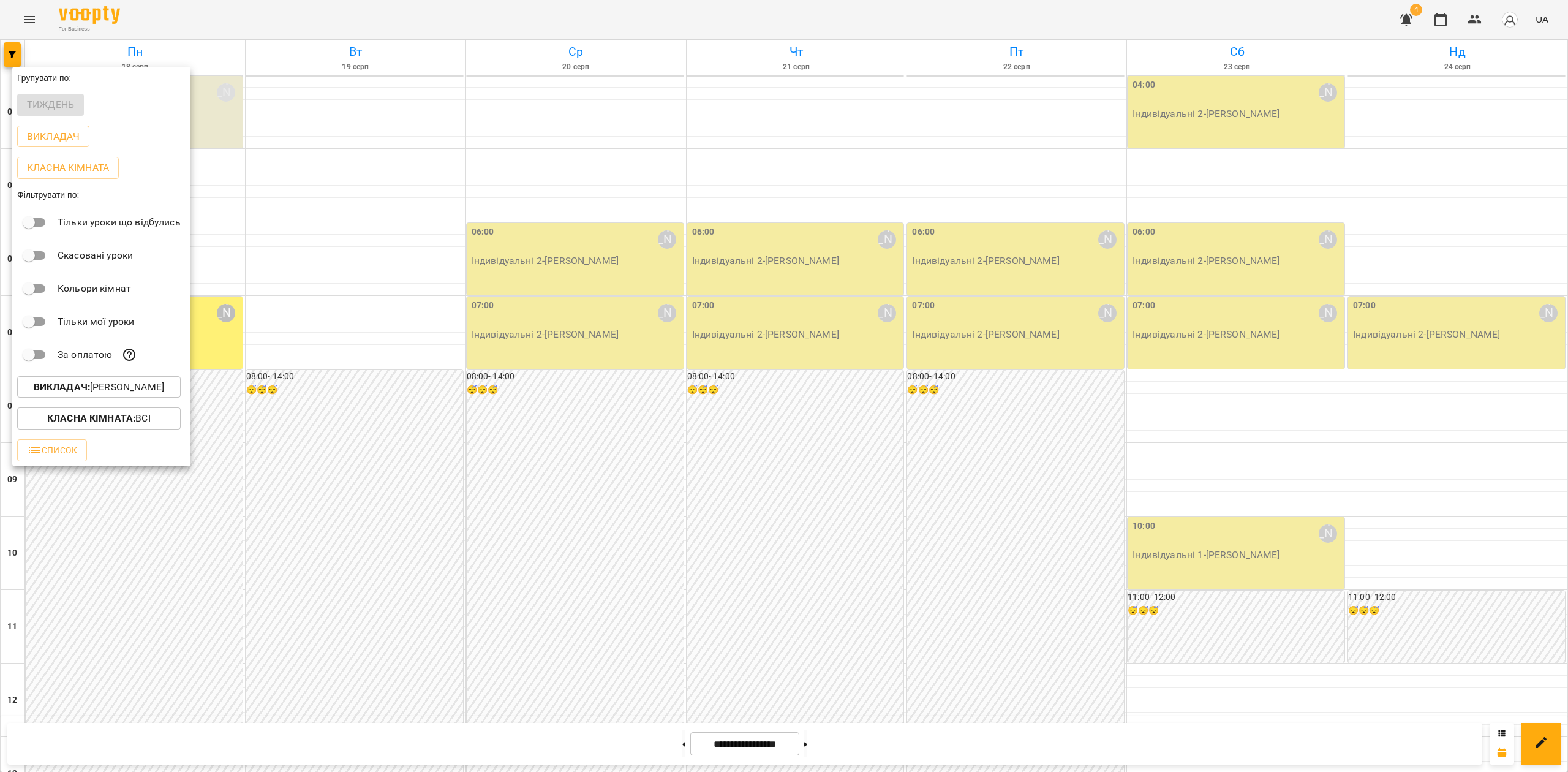
click at [1017, 492] on div "Всі Є [PERSON_NAME] І [PERSON_NAME] І [PERSON_NAME] А [PERSON_NAME] Д [PERSON_N…" at bounding box center [784, 386] width 1568 height 772
click at [784, 555] on div at bounding box center [784, 386] width 1568 height 772
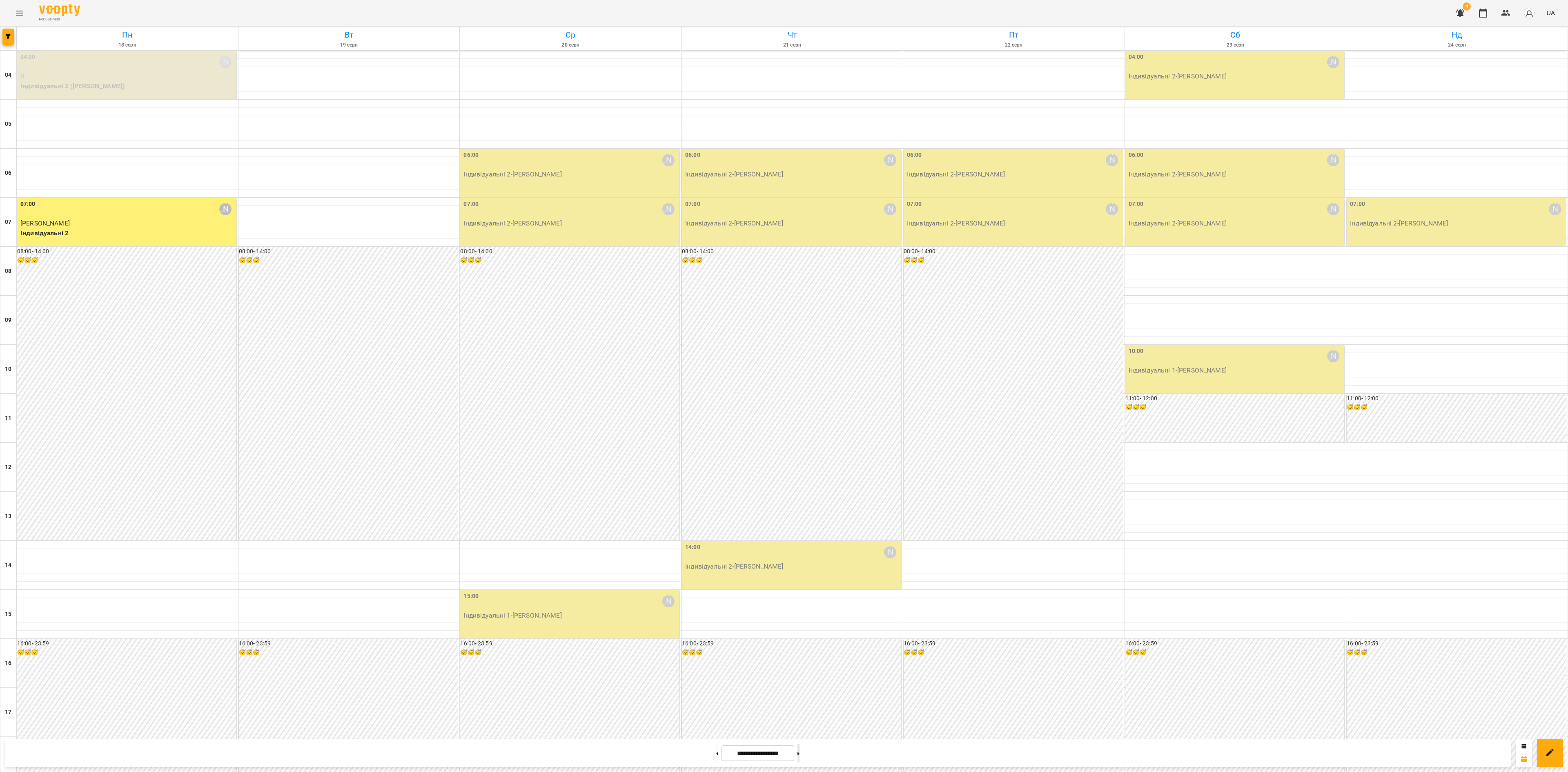
click at [799, 749] on button at bounding box center [798, 753] width 2 height 18
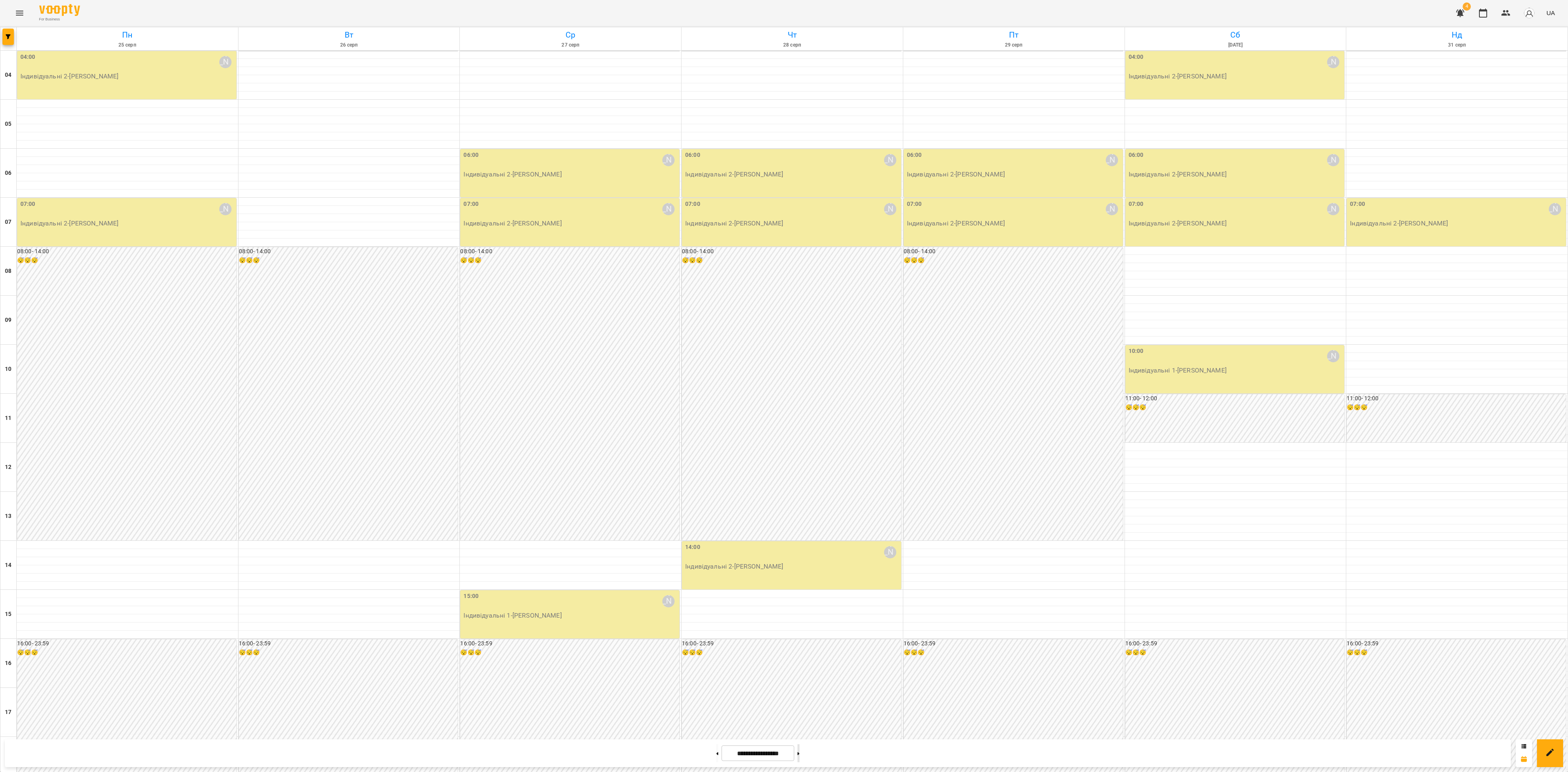
click at [799, 753] on icon at bounding box center [798, 753] width 2 height 3
click at [716, 753] on button at bounding box center [717, 753] width 2 height 18
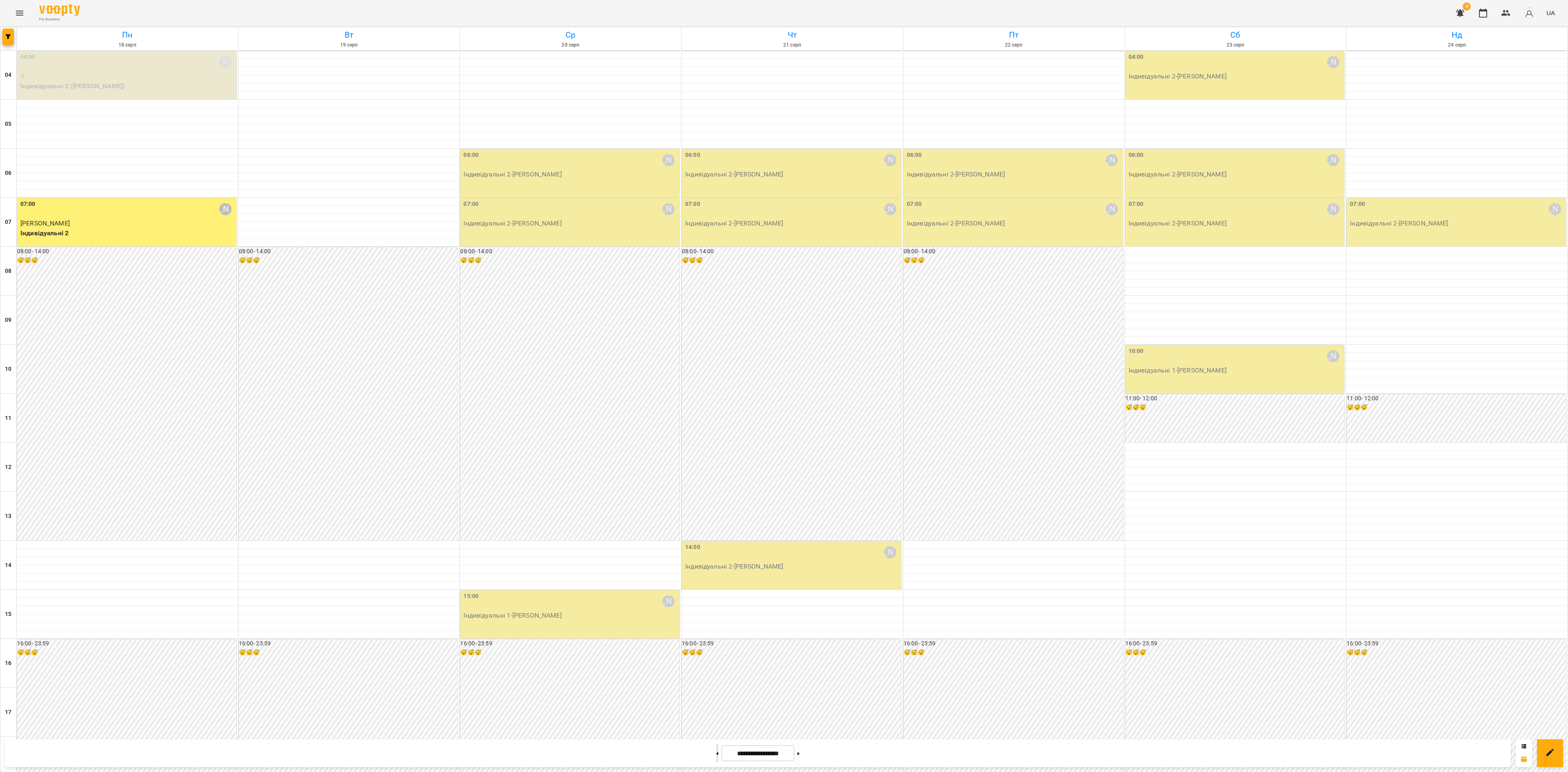
click at [716, 753] on button at bounding box center [717, 753] width 2 height 18
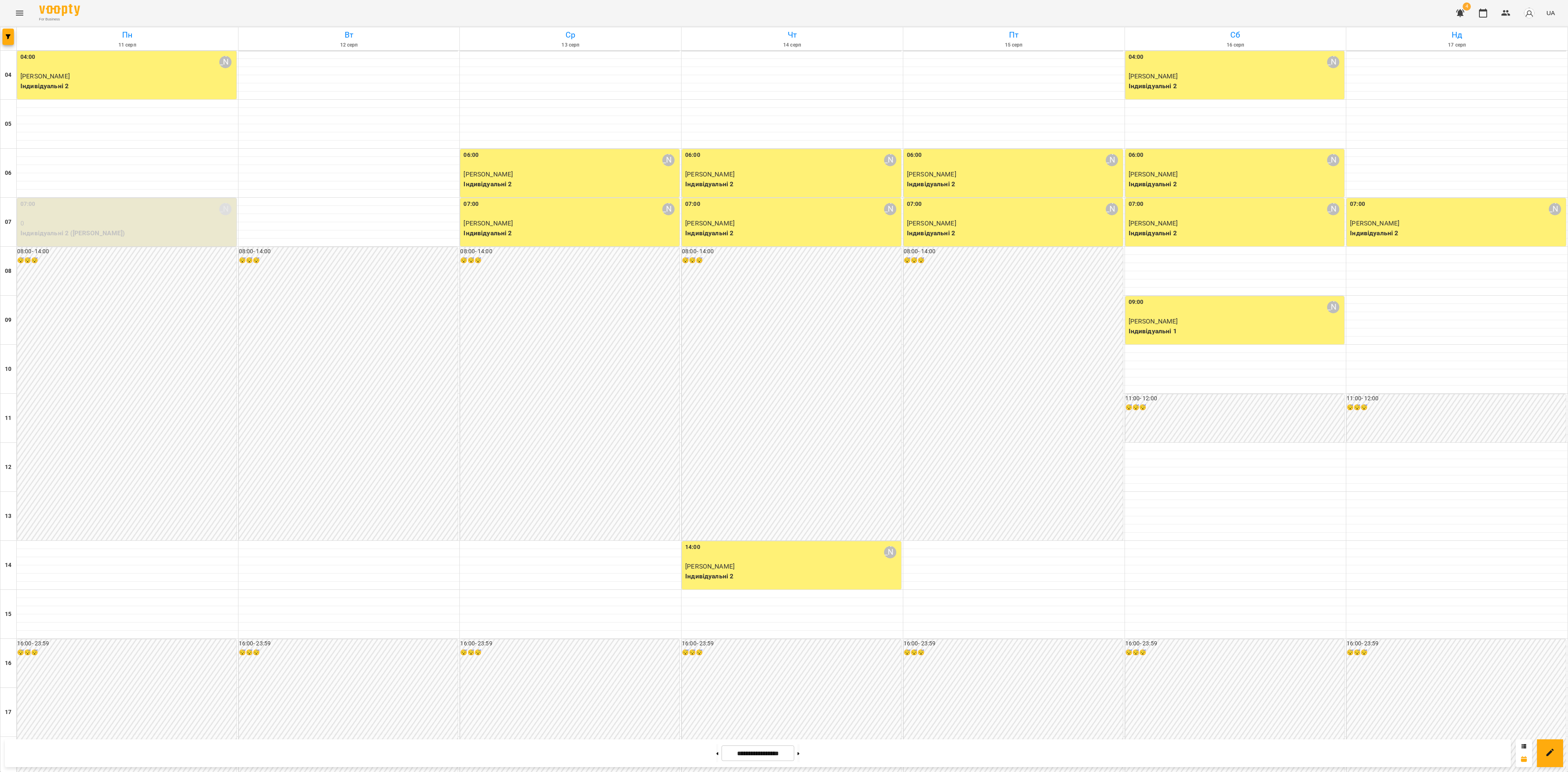
click at [803, 753] on div at bounding box center [799, 753] width 9 height 18
click at [799, 753] on button at bounding box center [798, 753] width 2 height 18
type input "**********"
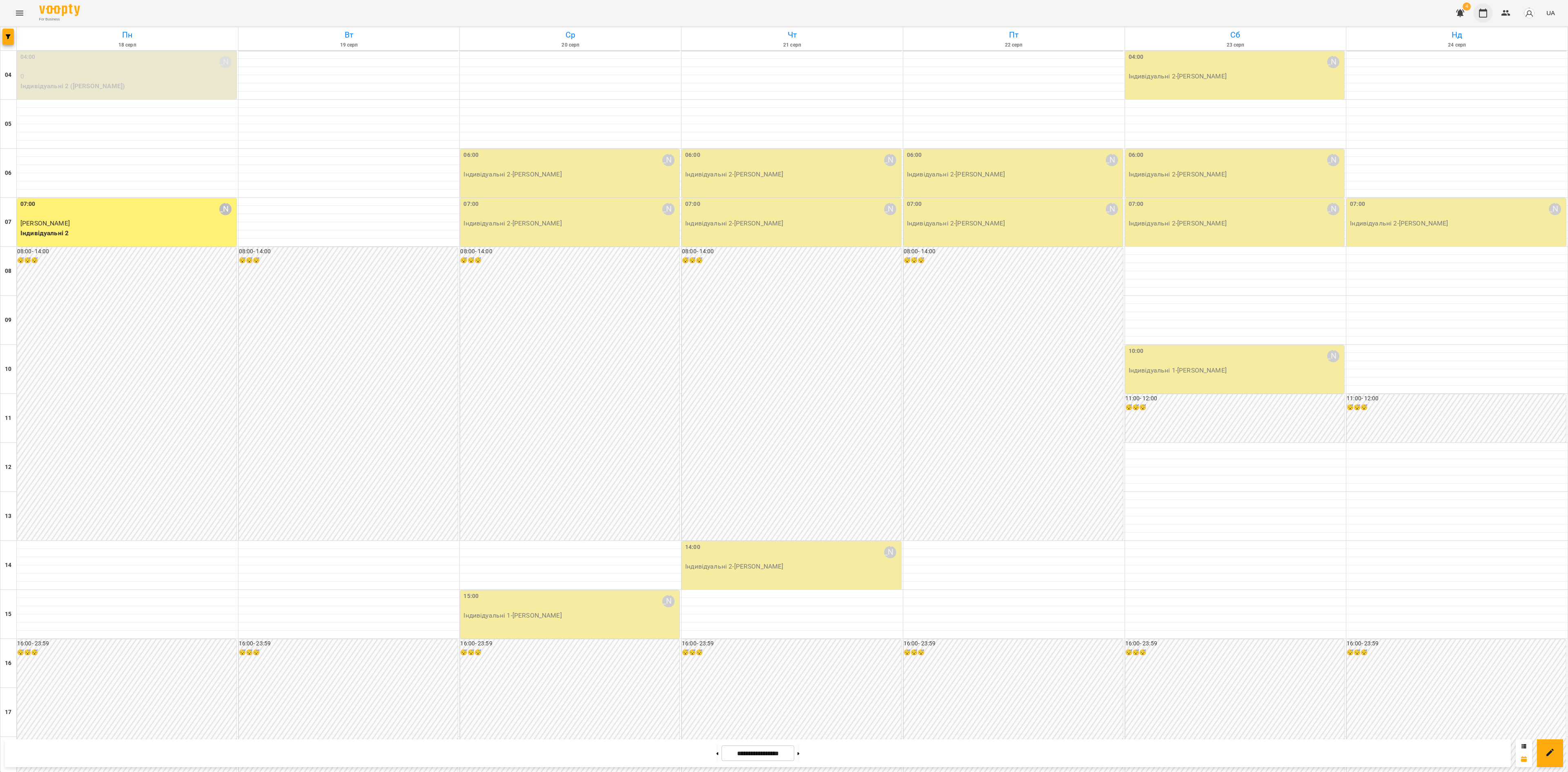
click at [1482, 16] on icon "button" at bounding box center [1483, 13] width 10 height 10
click at [8, 38] on icon "button" at bounding box center [8, 37] width 5 height 5
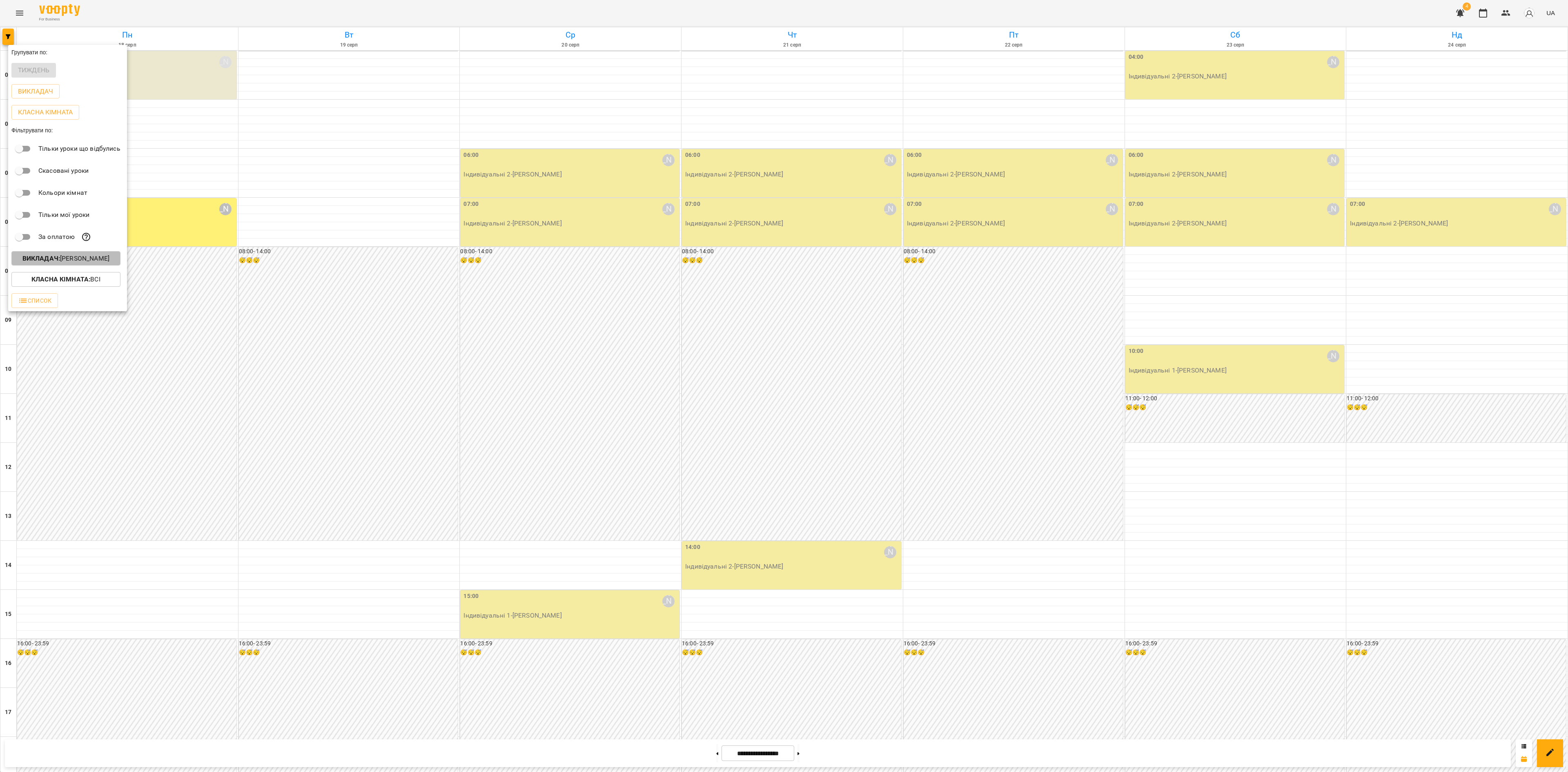
click at [80, 261] on p "Викладач : [PERSON_NAME]" at bounding box center [66, 259] width 87 height 10
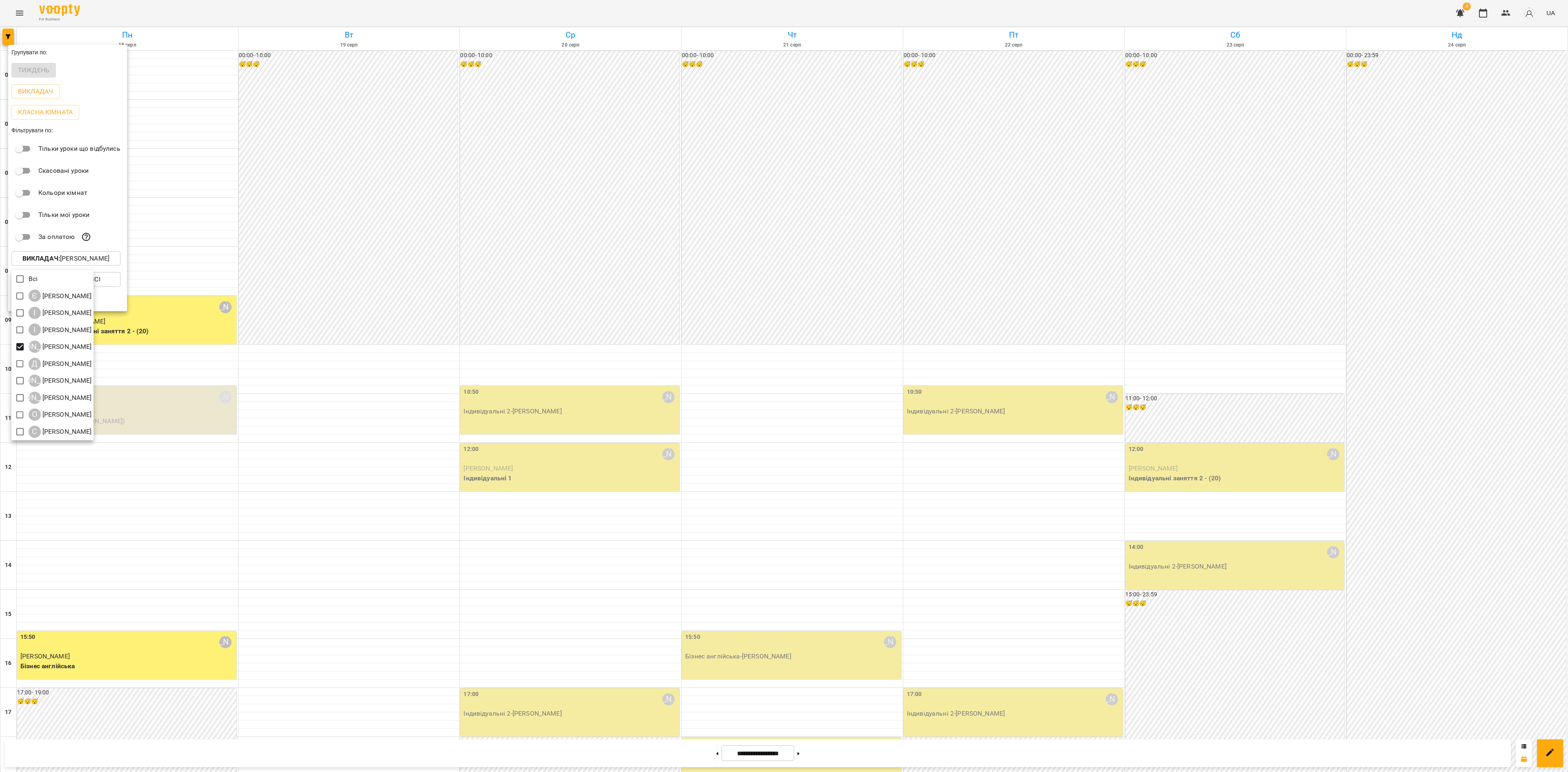
click at [391, 260] on div at bounding box center [784, 386] width 1568 height 772
click at [391, 260] on div "Всі Є [PERSON_NAME] І [PERSON_NAME] І [PERSON_NAME] А [PERSON_NAME] Д [PERSON_N…" at bounding box center [784, 386] width 1568 height 772
click at [380, 258] on div at bounding box center [784, 386] width 1568 height 772
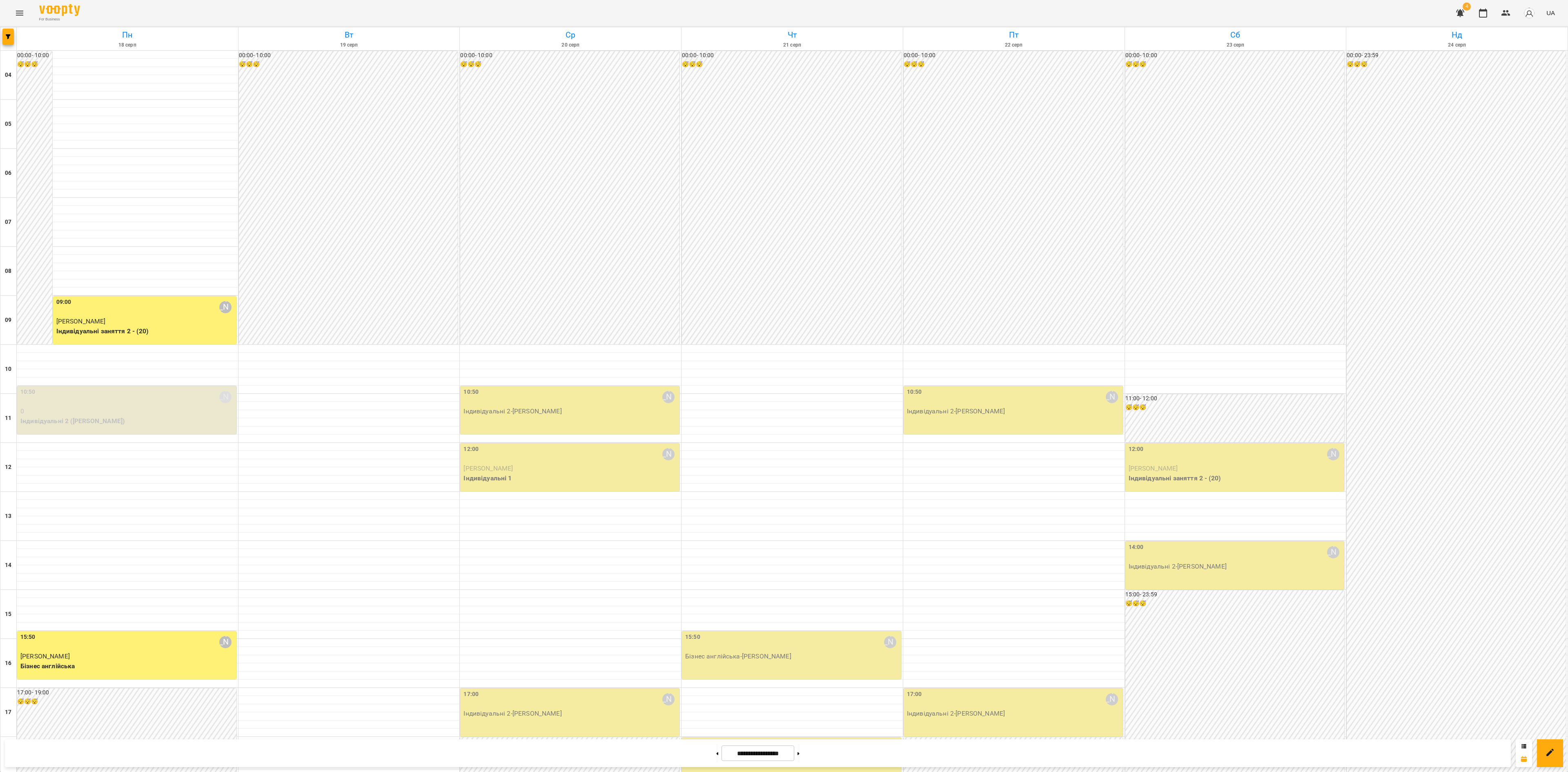
scroll to position [166, 0]
click at [799, 751] on button at bounding box center [798, 753] width 2 height 18
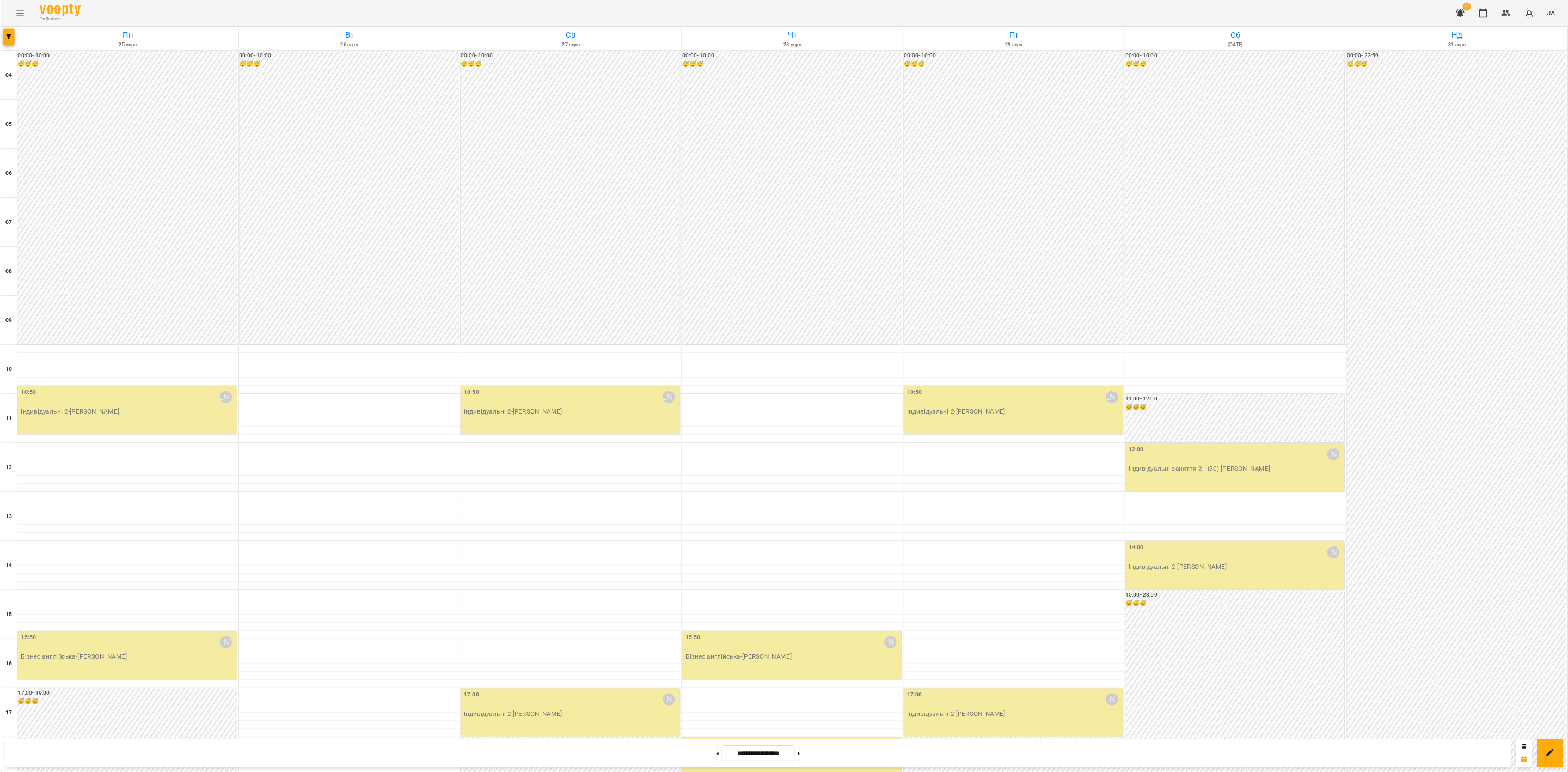
scroll to position [330, 0]
type input "**********"
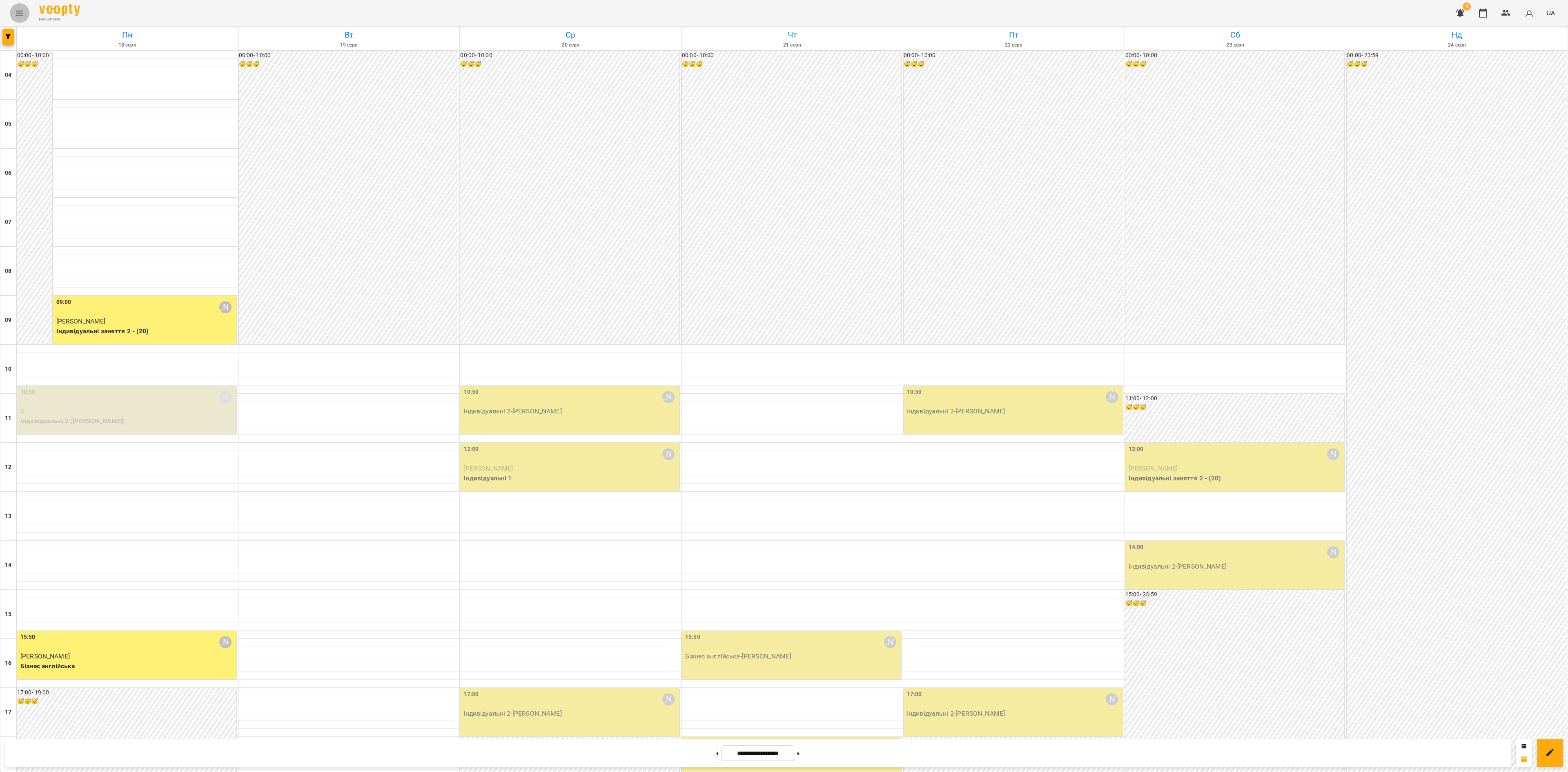
click at [26, 17] on button "Menu" at bounding box center [19, 13] width 19 height 19
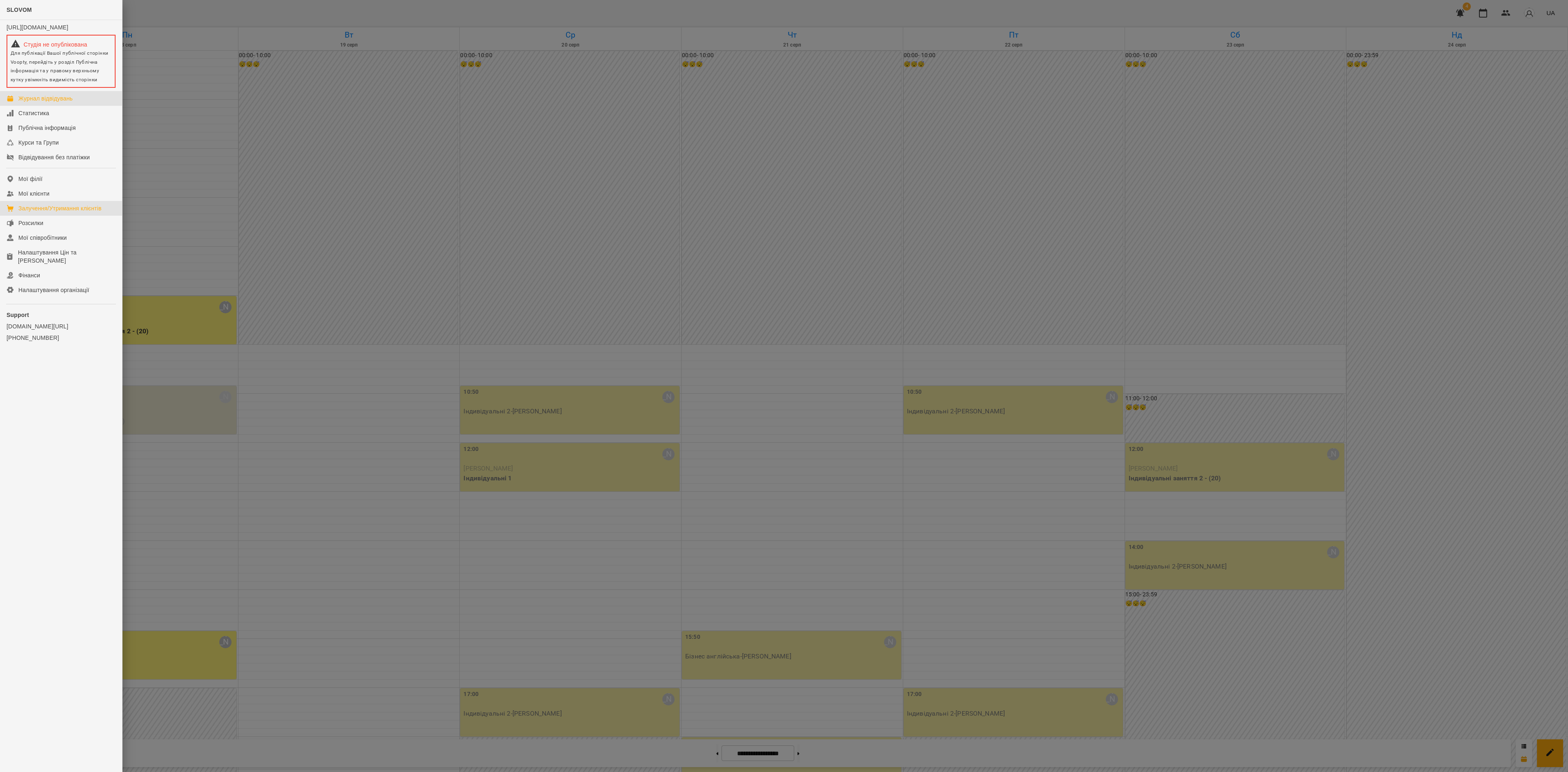
click at [79, 210] on div "Залучення/Утримання клієнтів" at bounding box center [60, 208] width 83 height 8
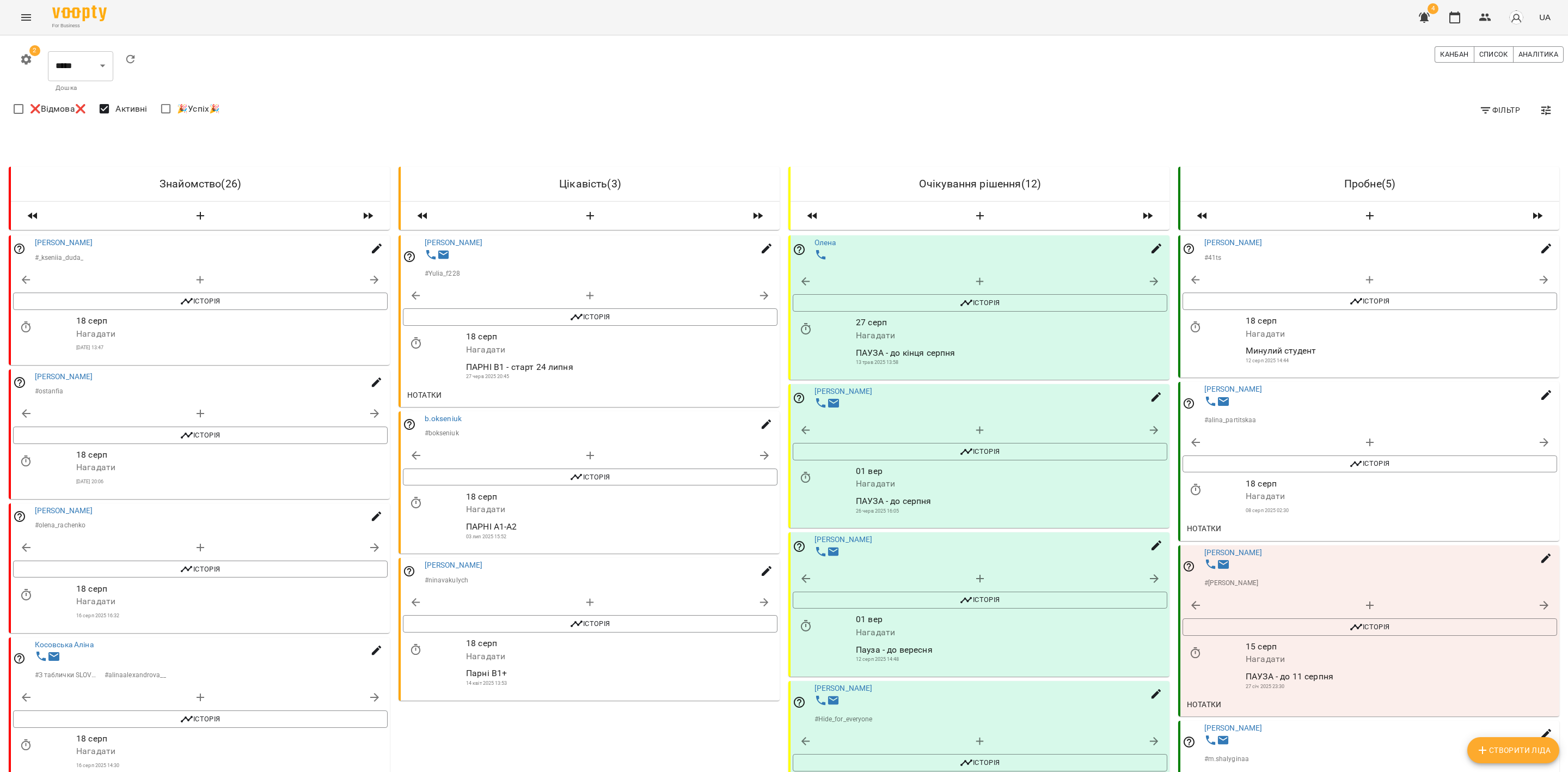
scroll to position [1212, 0]
click at [1537, 282] on icon "button" at bounding box center [1544, 282] width 13 height 13
select select "**********"
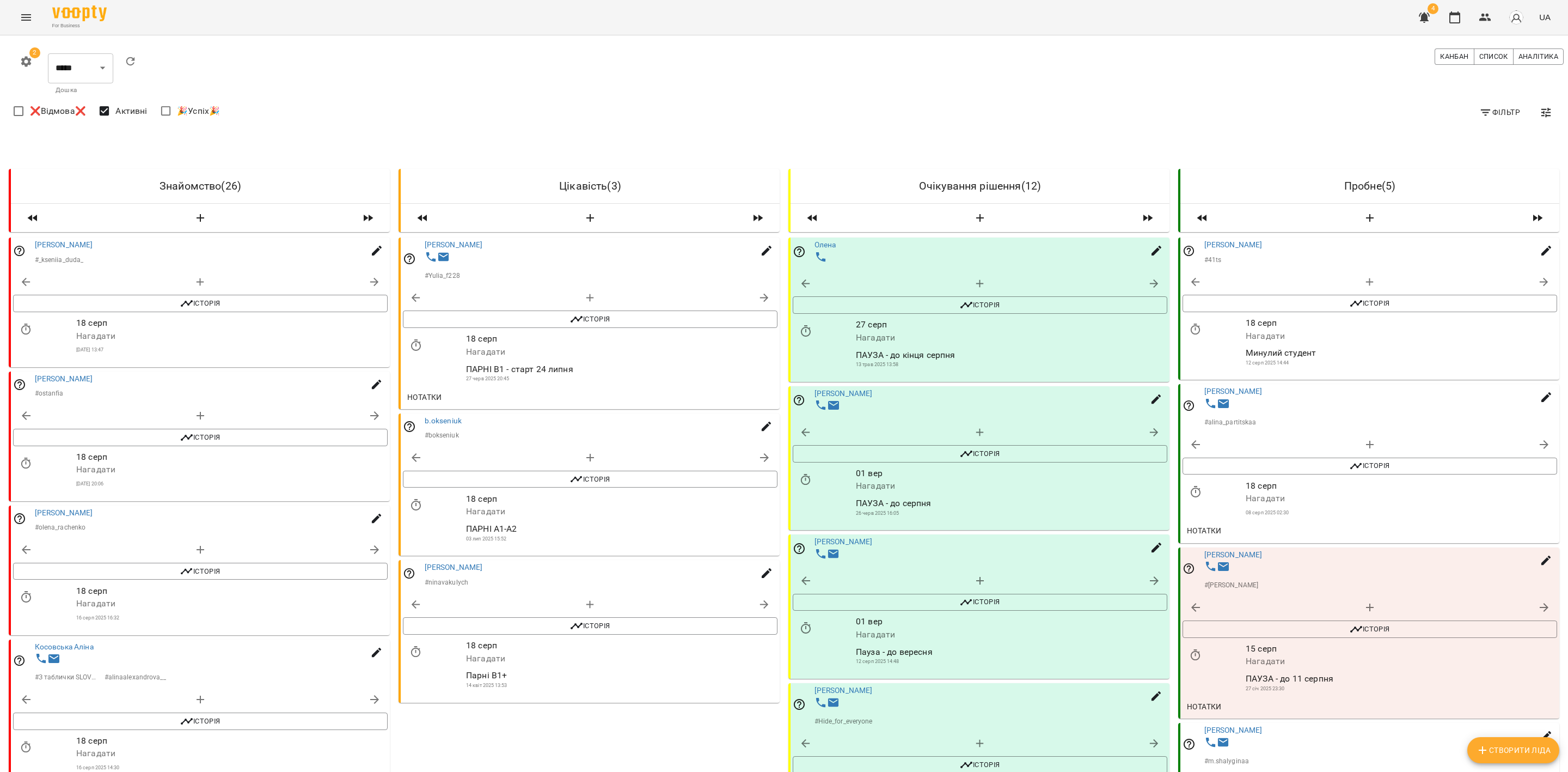
click at [1537, 279] on icon "button" at bounding box center [1544, 282] width 13 height 13
select select "**********"
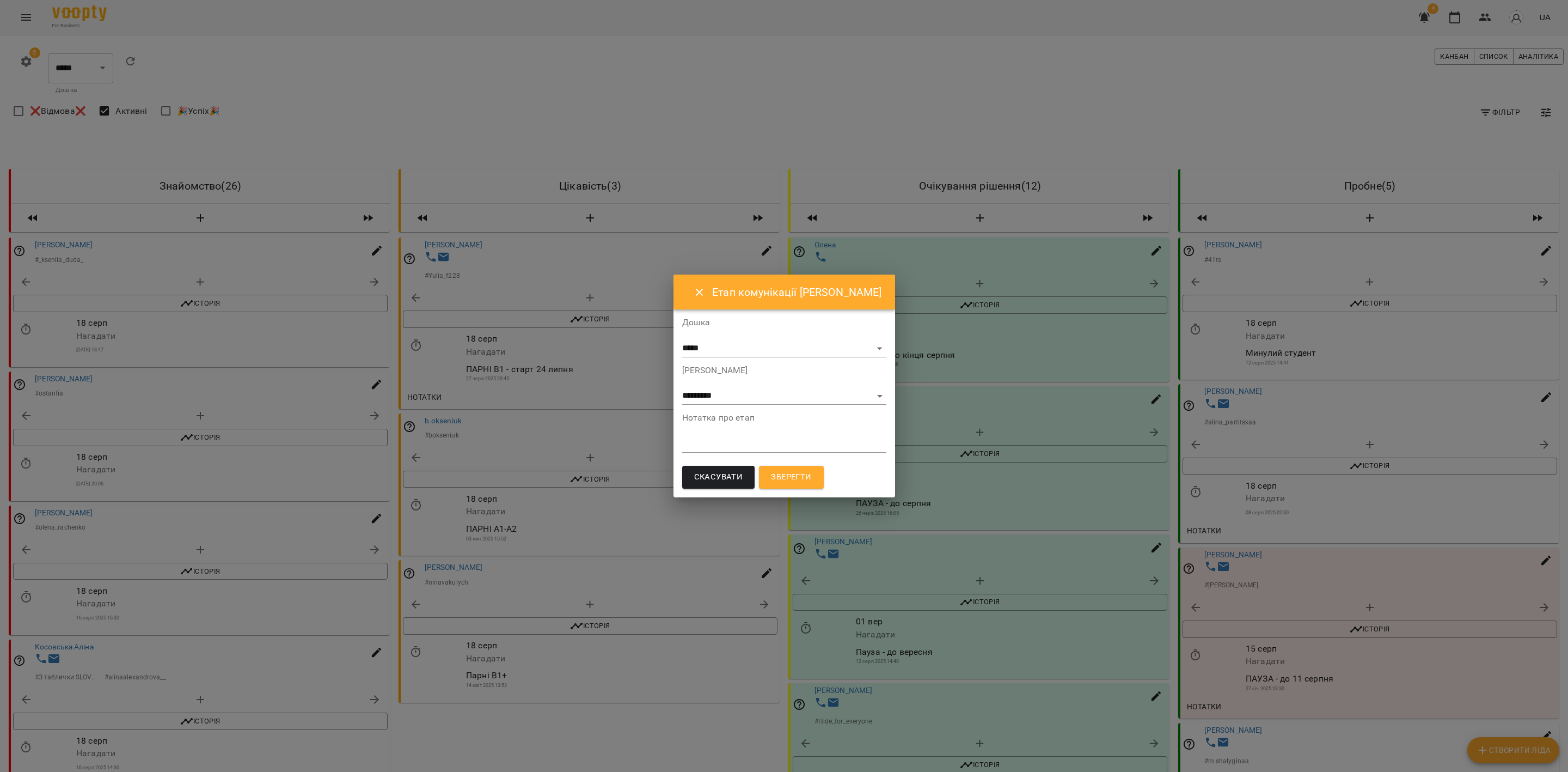
drag, startPoint x: 801, startPoint y: 468, endPoint x: 830, endPoint y: 481, distance: 31.8
click at [801, 469] on button "Зберегти" at bounding box center [790, 477] width 64 height 23
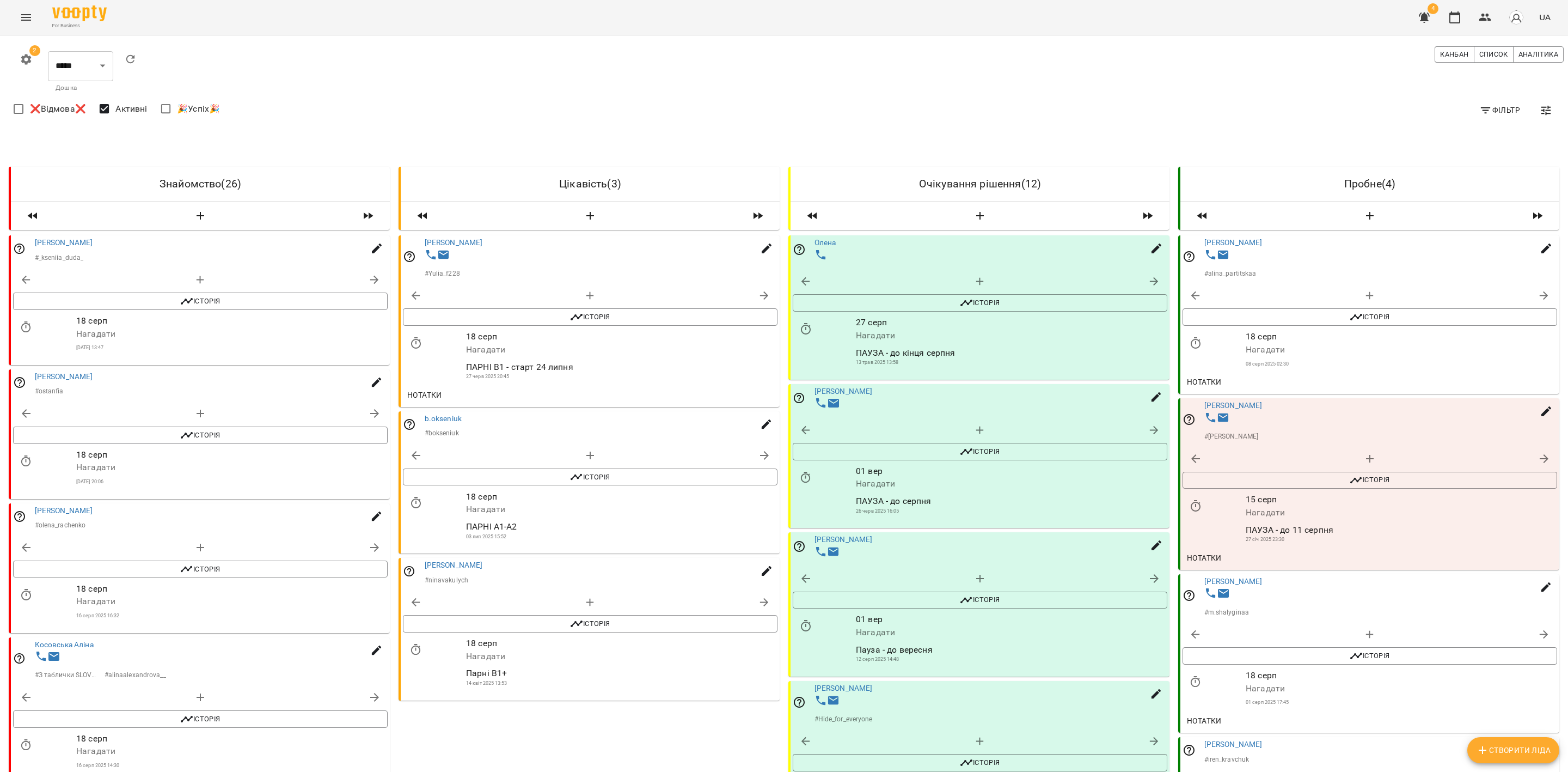
scroll to position [163, 0]
click at [1217, 606] on p "# m.shalyginaa" at bounding box center [1226, 611] width 45 height 10
click at [1227, 576] on link "[PERSON_NAME]" at bounding box center [1234, 580] width 58 height 9
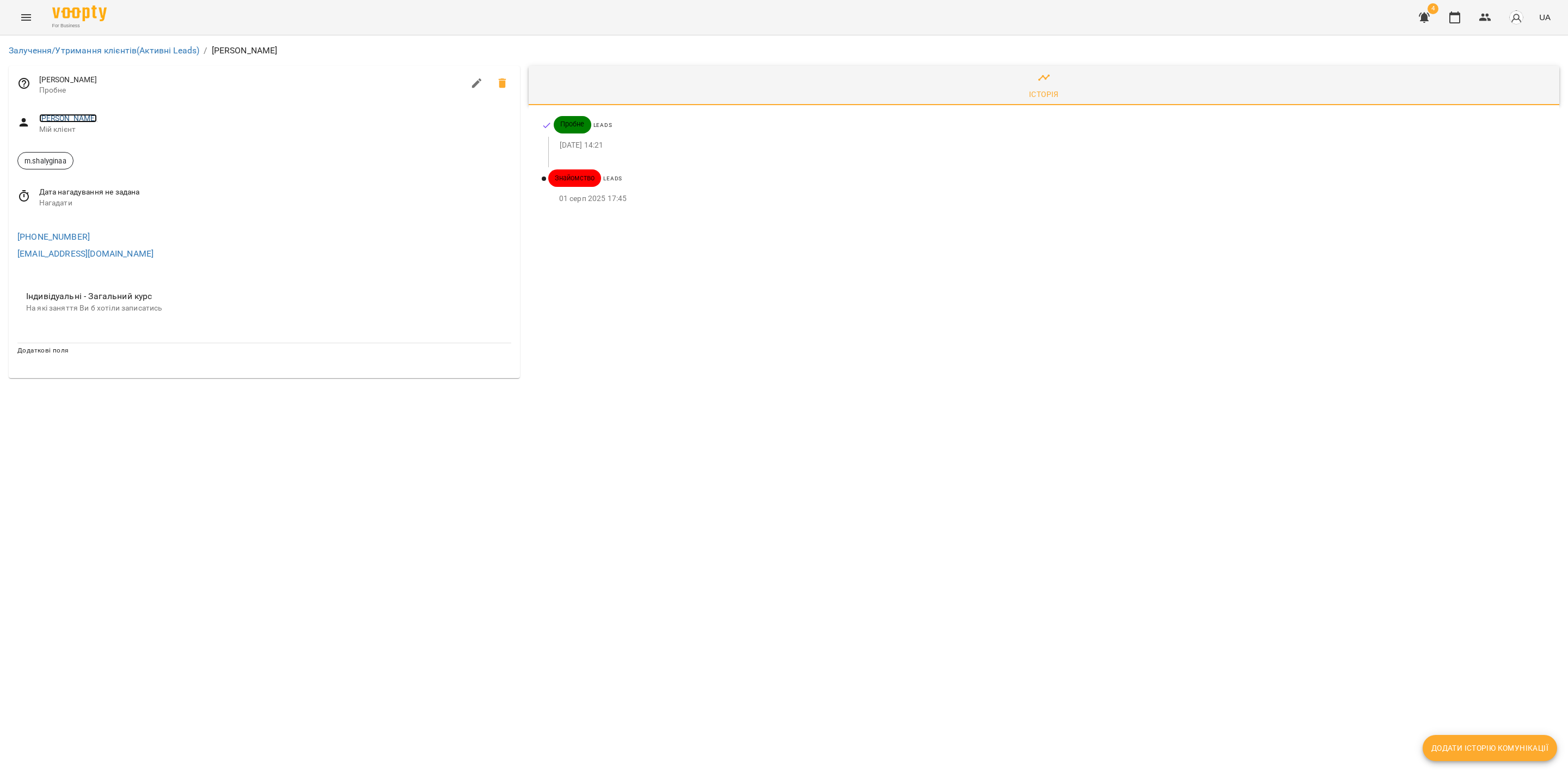
click at [57, 114] on link "[PERSON_NAME]" at bounding box center [68, 118] width 58 height 9
click at [103, 50] on link "Залучення/Утримання клієнтів (Активні Leads)" at bounding box center [104, 50] width 191 height 11
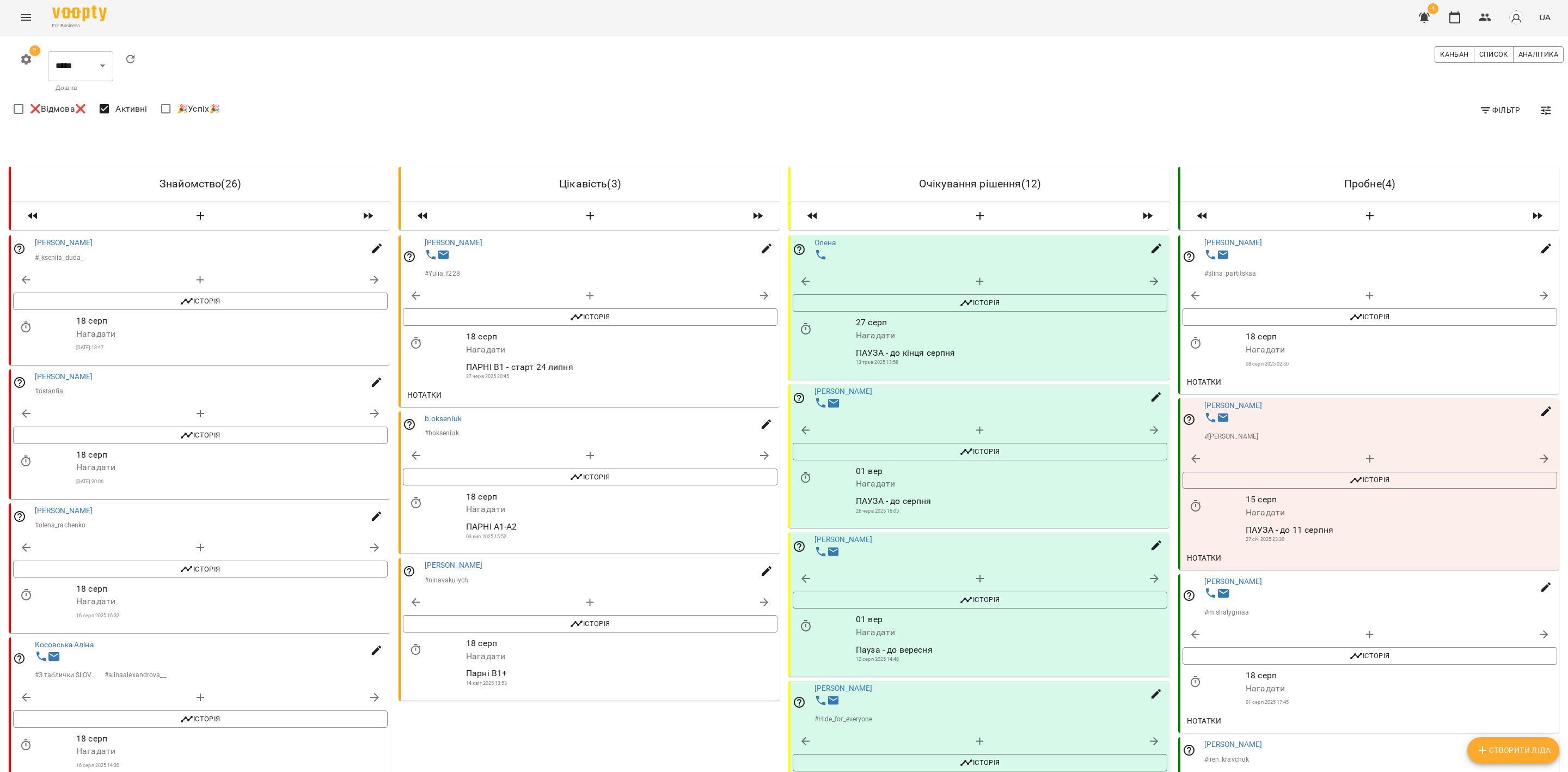
scroll to position [408, 0]
